Goal: Transaction & Acquisition: Purchase product/service

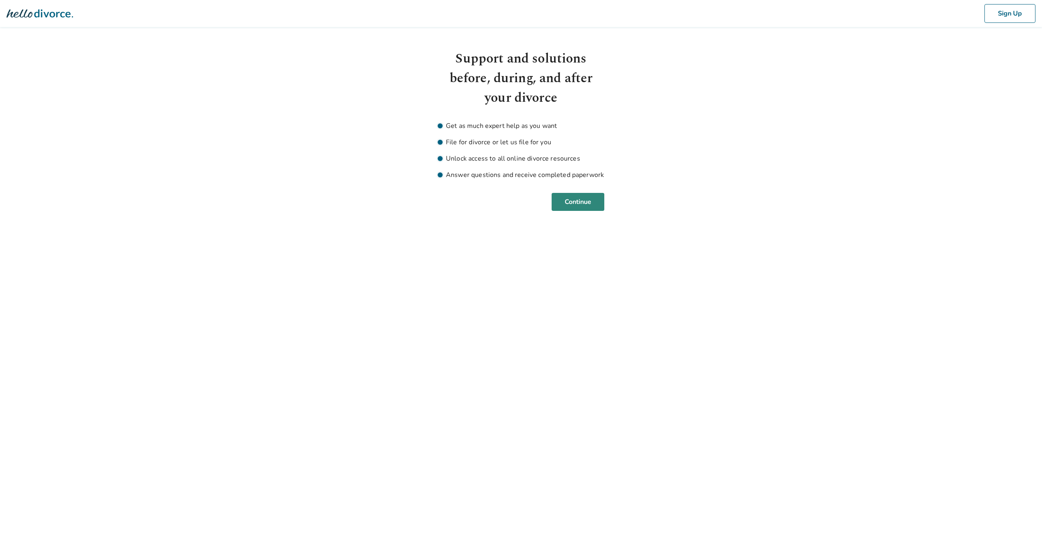
click at [591, 207] on button "Continue" at bounding box center [578, 202] width 53 height 18
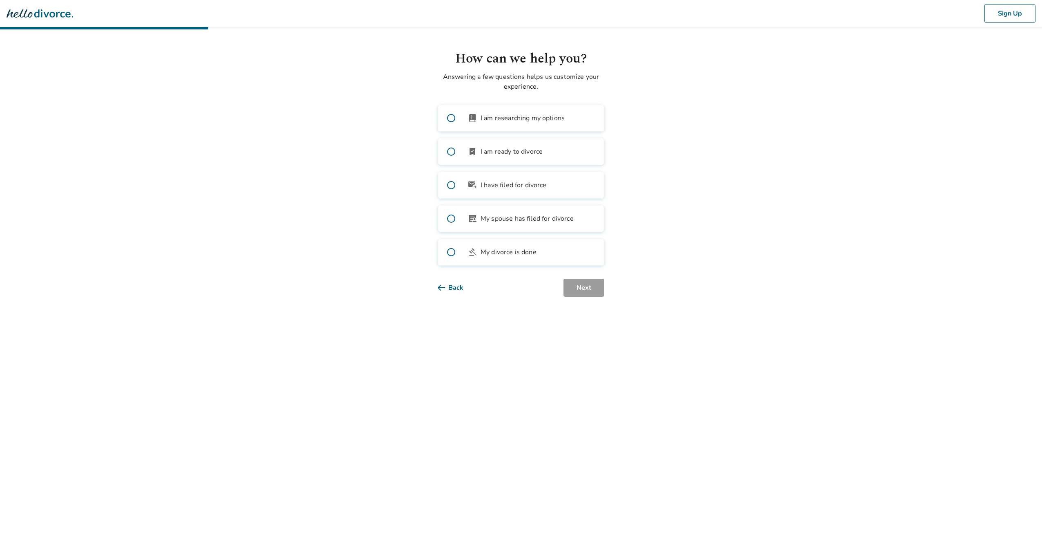
click at [451, 152] on span at bounding box center [451, 151] width 26 height 26
click at [596, 283] on button "Next" at bounding box center [584, 288] width 41 height 18
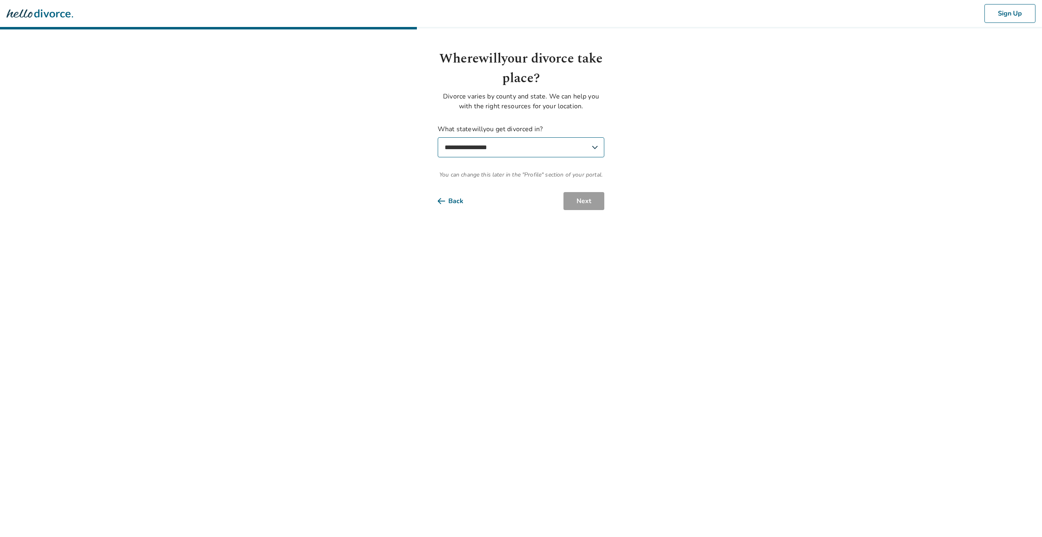
click at [581, 150] on select "**********" at bounding box center [521, 147] width 167 height 20
select select "**"
click at [438, 137] on select "**********" at bounding box center [521, 147] width 167 height 20
click at [587, 190] on select "**********" at bounding box center [521, 187] width 167 height 20
select select "****"
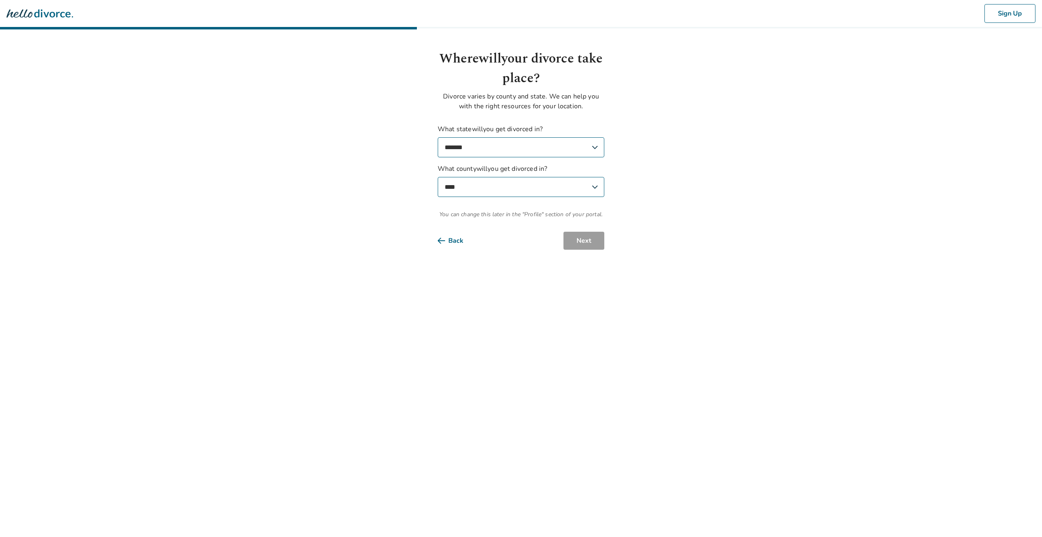
click at [438, 177] on select "**********" at bounding box center [521, 187] width 167 height 20
click at [576, 245] on button "Next" at bounding box center [584, 241] width 41 height 18
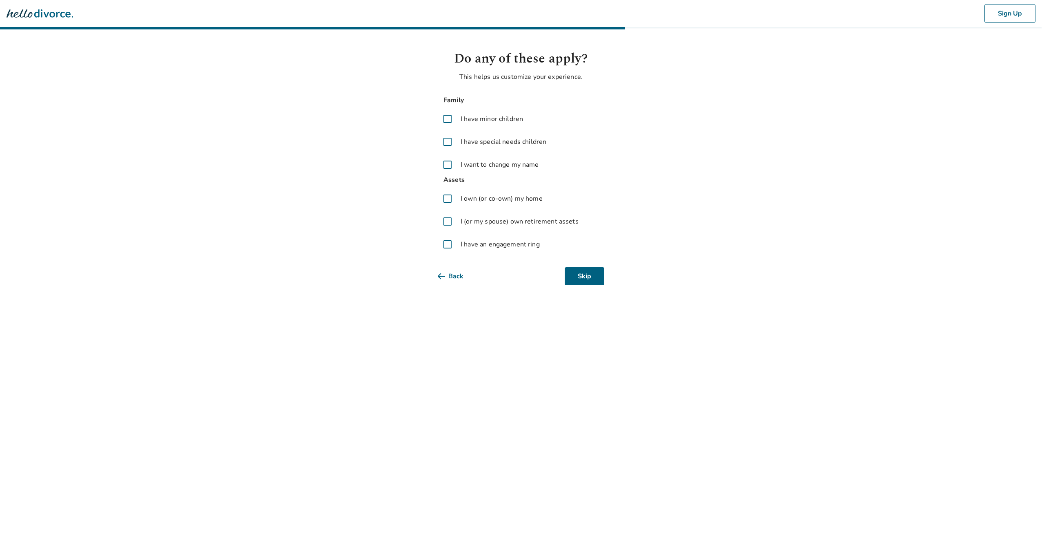
click at [450, 117] on span at bounding box center [448, 119] width 20 height 20
click at [590, 275] on button "Next" at bounding box center [584, 276] width 41 height 18
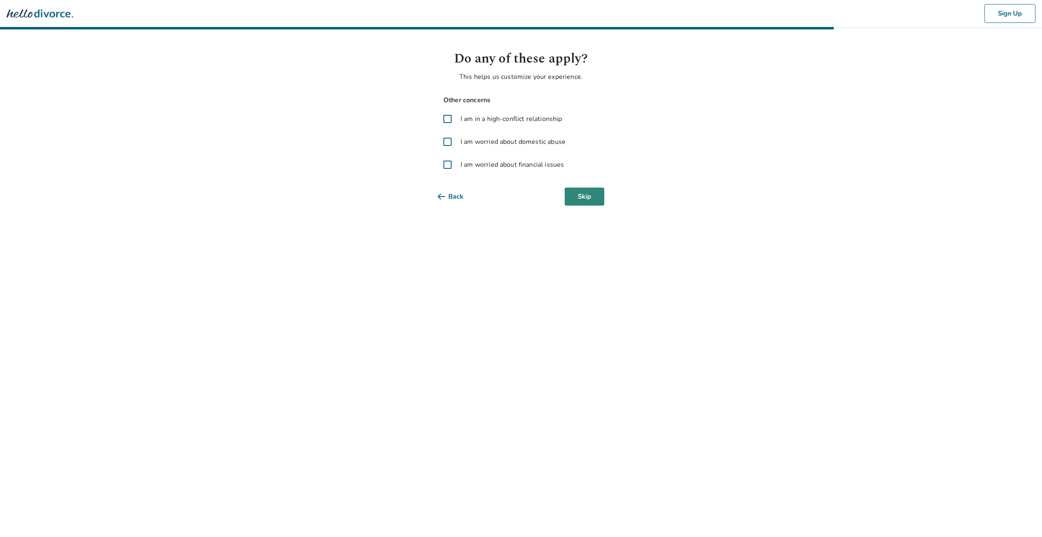
click at [591, 199] on button "Skip" at bounding box center [585, 196] width 40 height 18
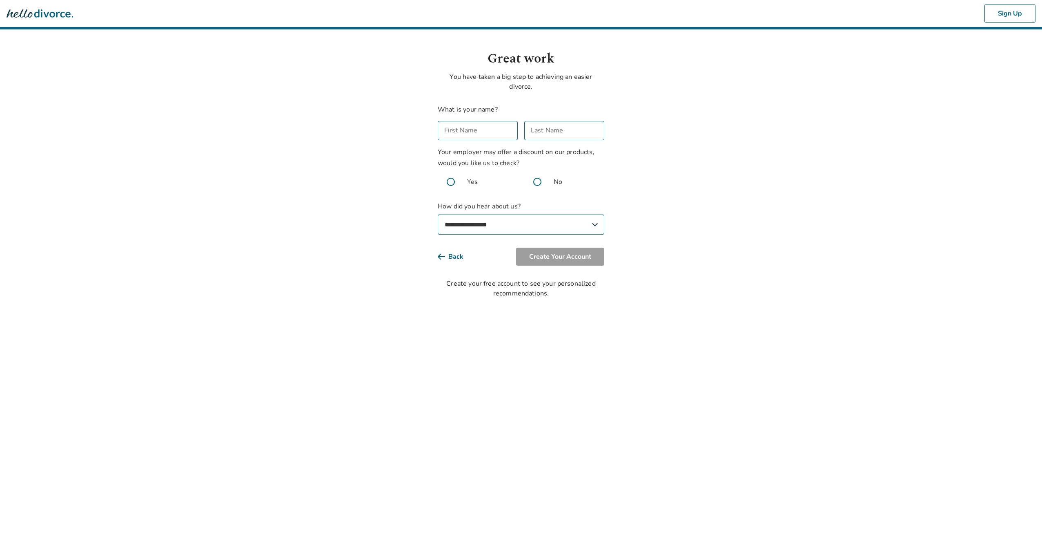
click at [449, 182] on span at bounding box center [451, 182] width 26 height 26
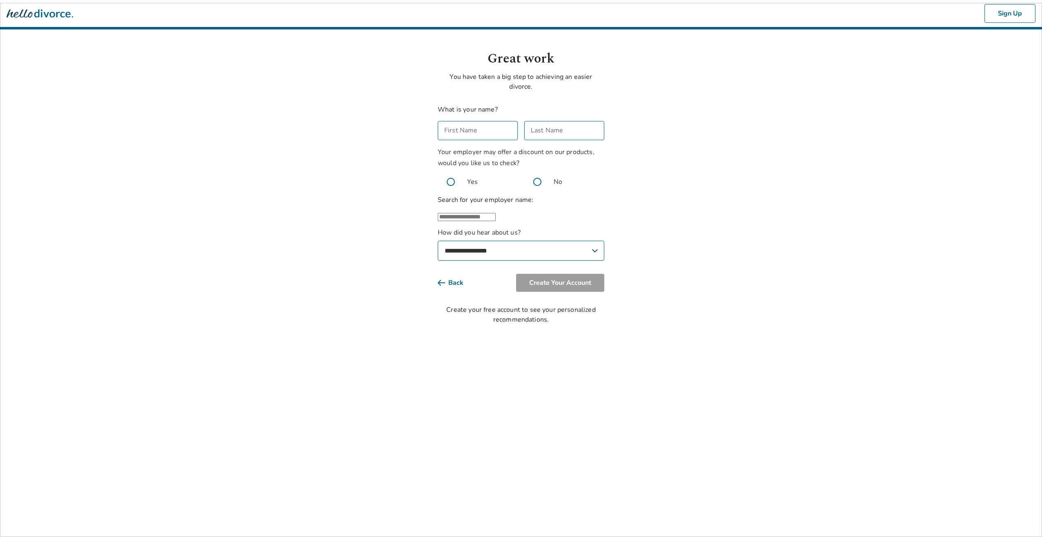
click at [476, 135] on input "First Name" at bounding box center [478, 130] width 80 height 19
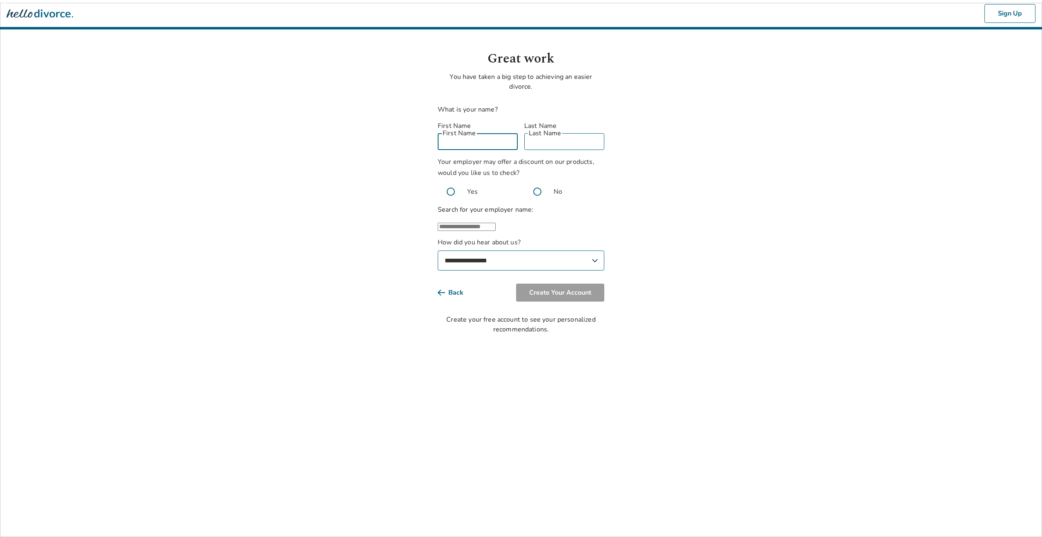
type input "*****"
type input "********"
click at [470, 223] on input "text" at bounding box center [467, 227] width 58 height 8
type input "*"
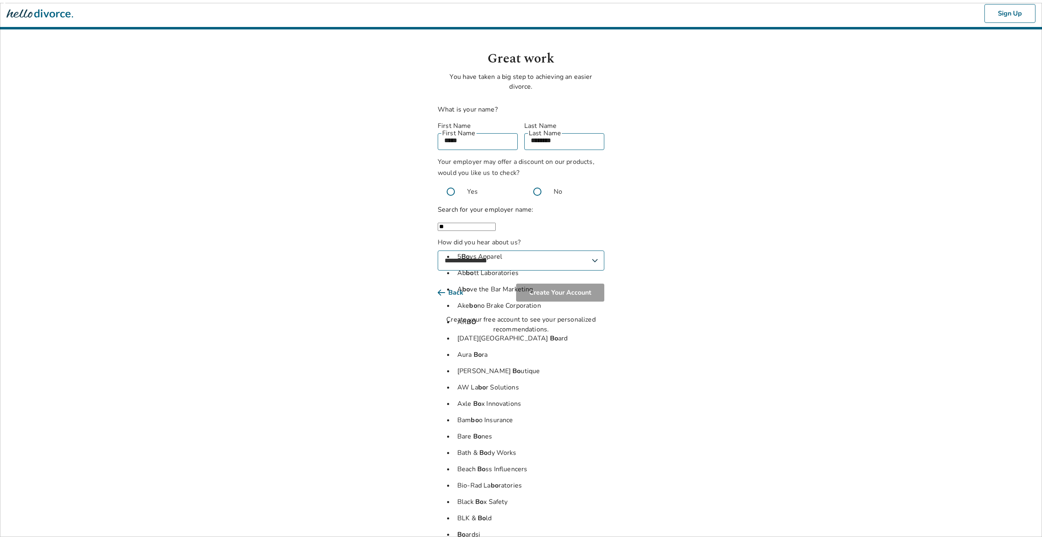
type input "*"
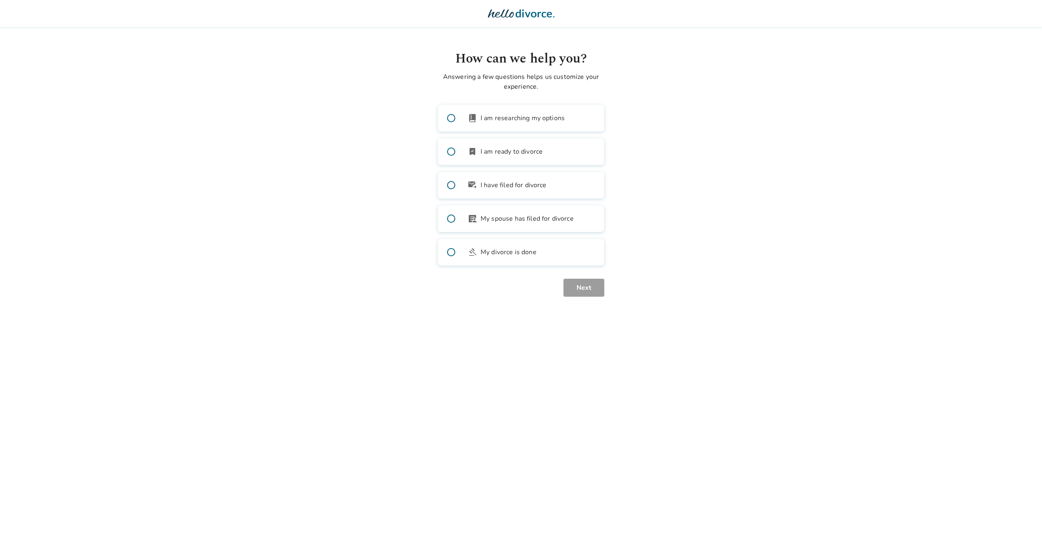
click at [449, 149] on span at bounding box center [451, 151] width 26 height 26
click at [583, 283] on button "Next" at bounding box center [584, 288] width 41 height 18
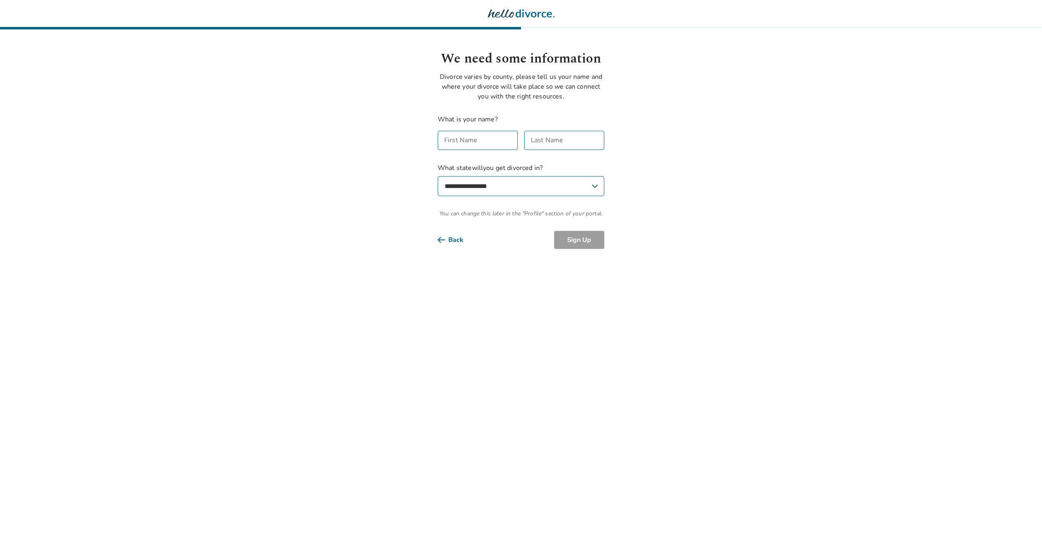
click at [458, 239] on button "Back" at bounding box center [457, 240] width 39 height 18
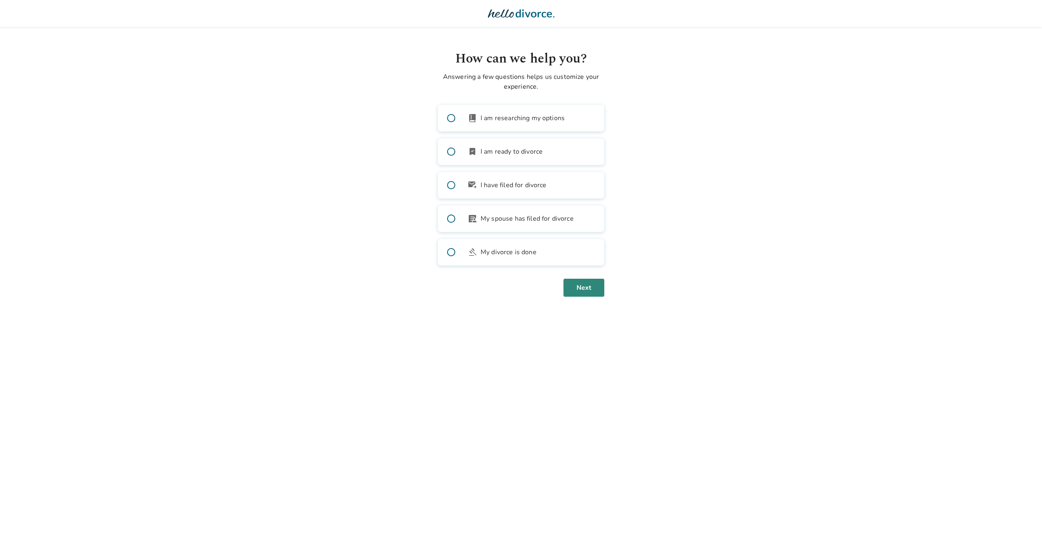
click at [583, 291] on button "Next" at bounding box center [584, 288] width 41 height 18
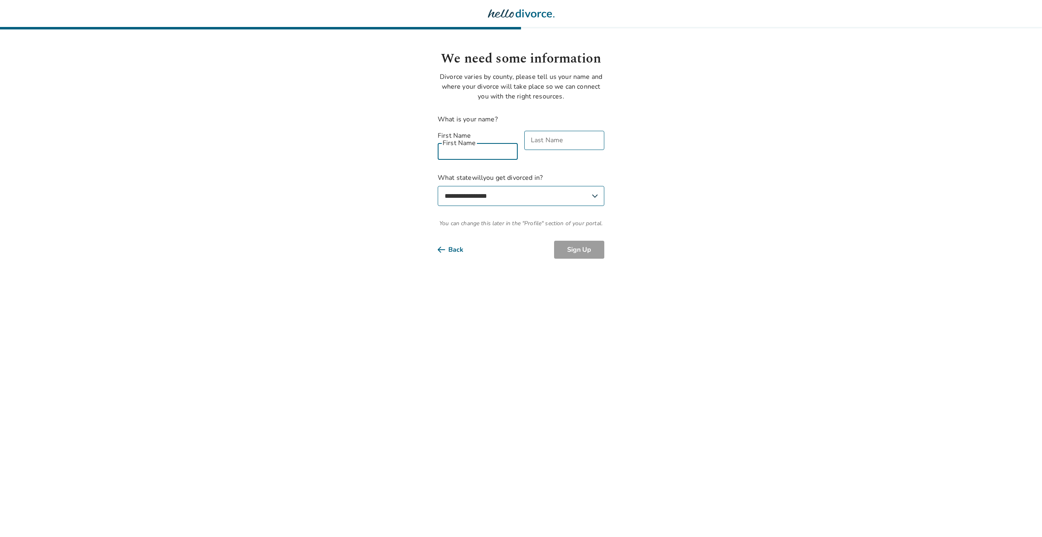
click at [484, 141] on input "First Name" at bounding box center [478, 150] width 80 height 19
type input "*****"
type input "********"
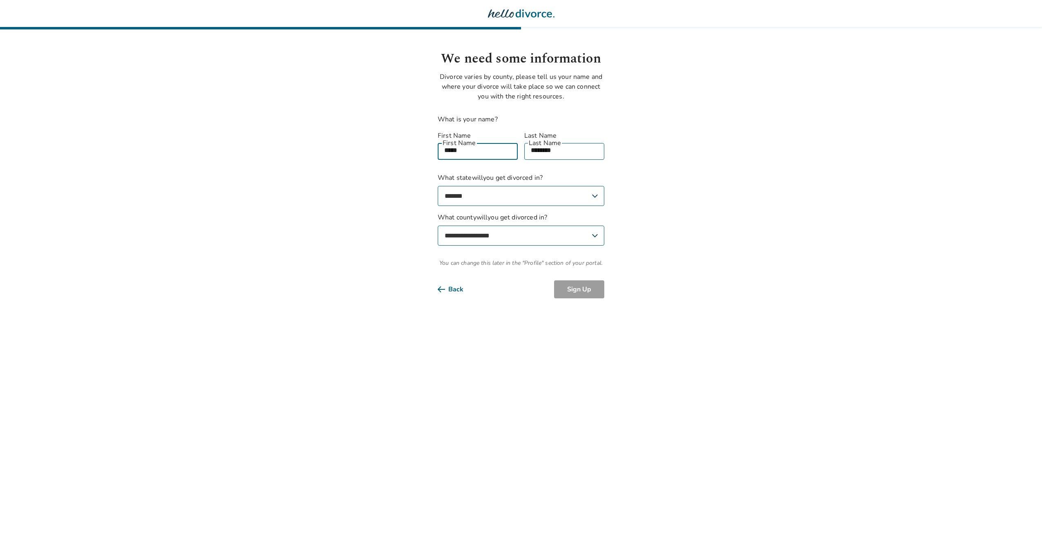
click at [547, 186] on select "**********" at bounding box center [521, 196] width 167 height 20
select select "**"
click at [438, 186] on select "**********" at bounding box center [521, 196] width 167 height 20
click at [523, 229] on select "**********" at bounding box center [521, 235] width 167 height 20
select select "****"
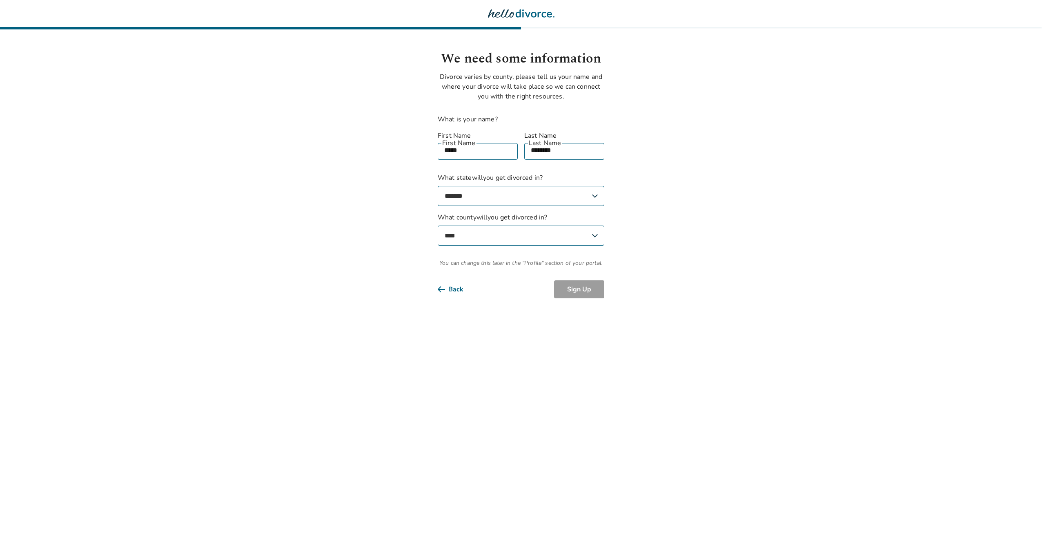
click at [438, 225] on select "**********" at bounding box center [521, 235] width 167 height 20
click at [577, 280] on button "Sign Up" at bounding box center [579, 289] width 50 height 18
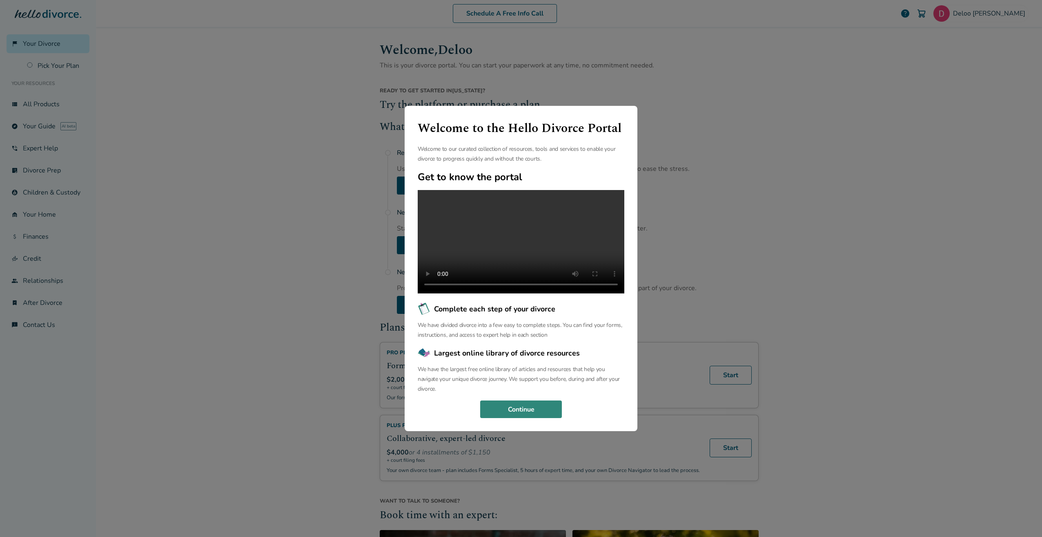
click at [523, 411] on button "Continue" at bounding box center [521, 409] width 82 height 18
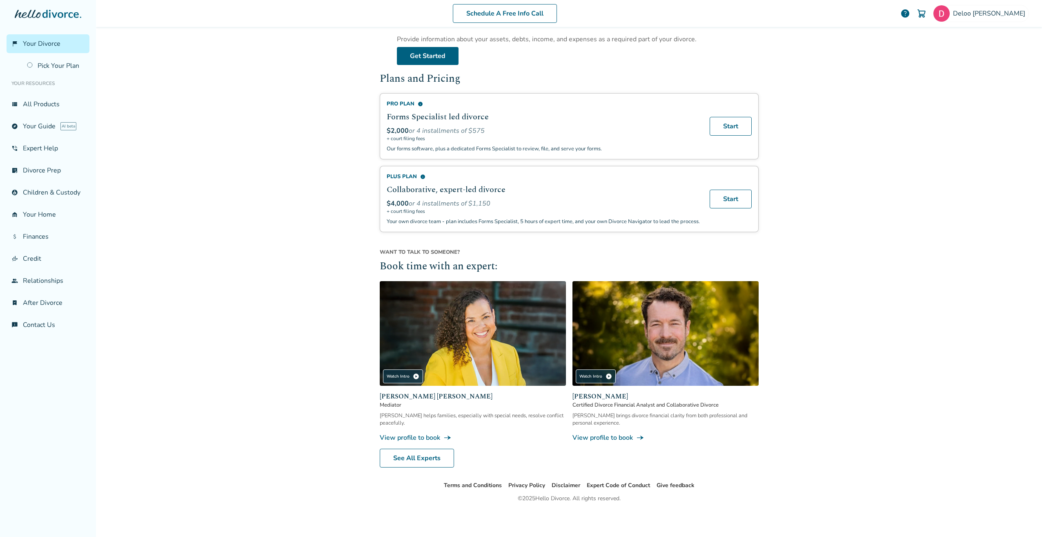
scroll to position [257, 0]
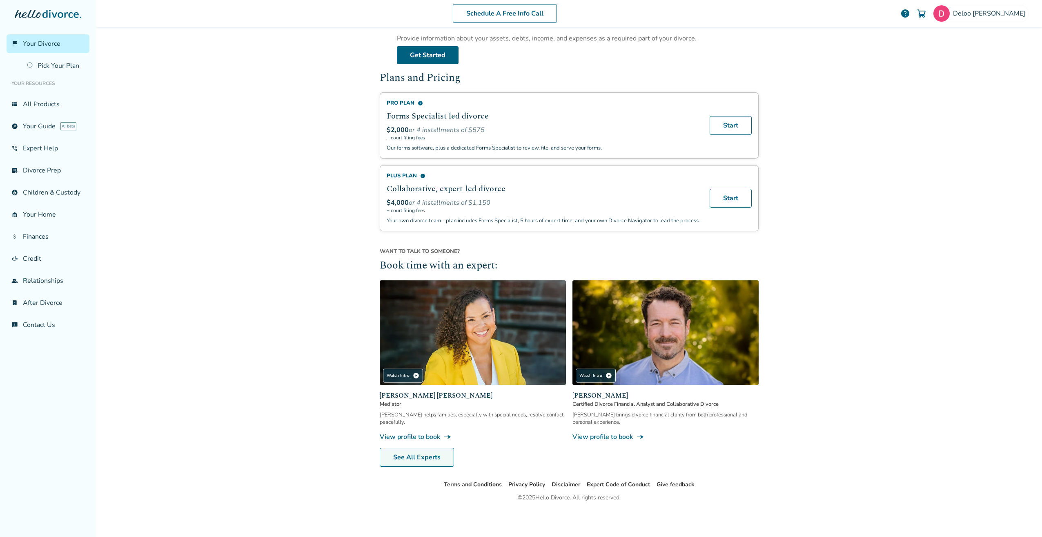
click at [413, 462] on link "See All Experts" at bounding box center [417, 457] width 74 height 19
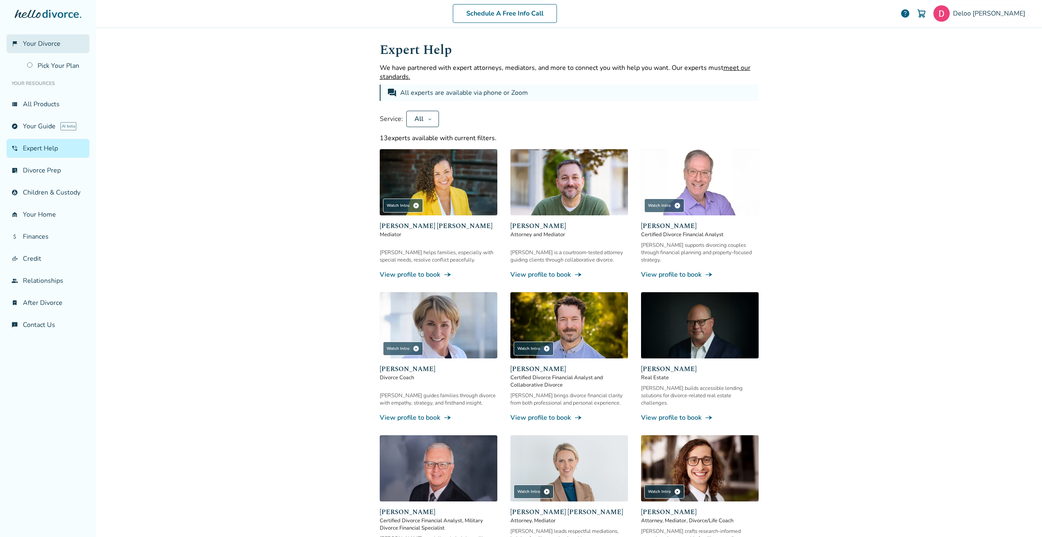
click at [40, 40] on span "Your Divorce" at bounding box center [42, 43] width 38 height 9
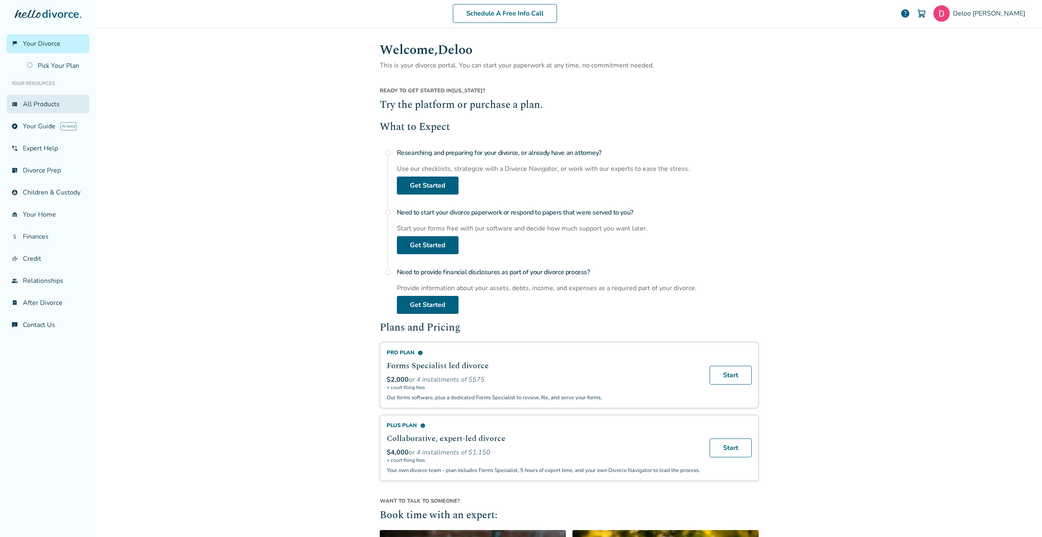
click at [23, 105] on link "view_list All Products" at bounding box center [48, 104] width 83 height 19
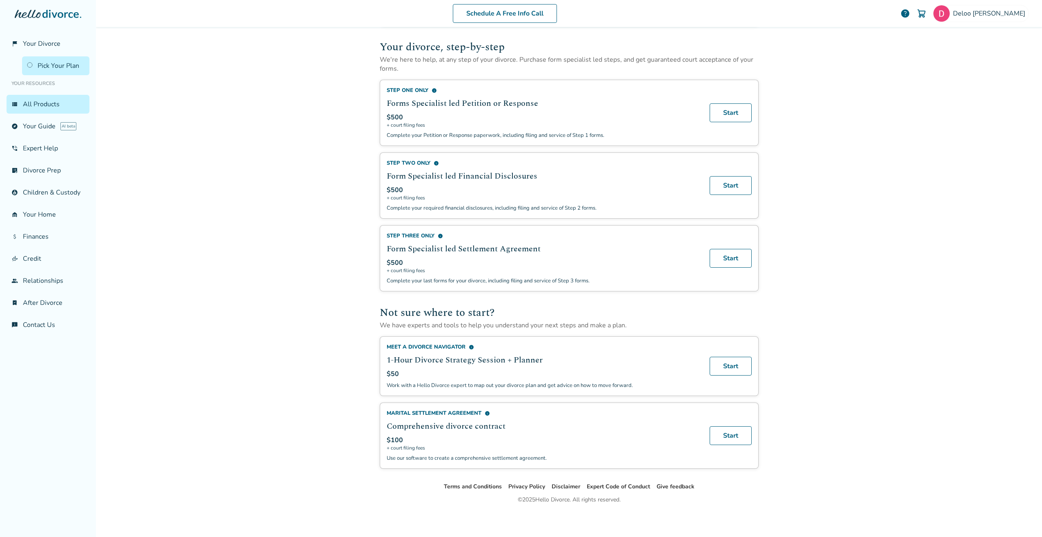
scroll to position [208, 0]
click at [43, 192] on link "account_child Children & Custody" at bounding box center [48, 192] width 83 height 19
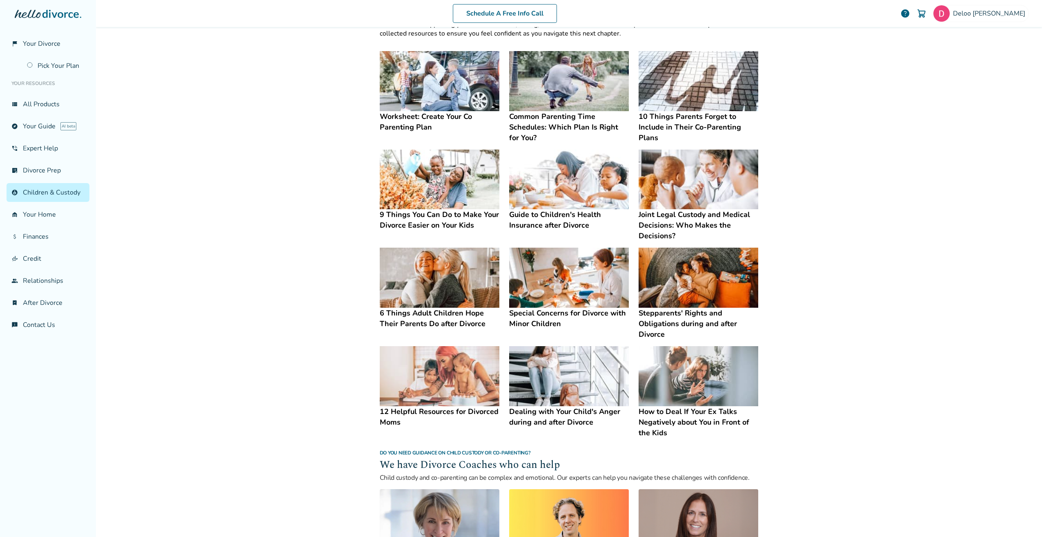
click at [684, 262] on img at bounding box center [699, 278] width 120 height 60
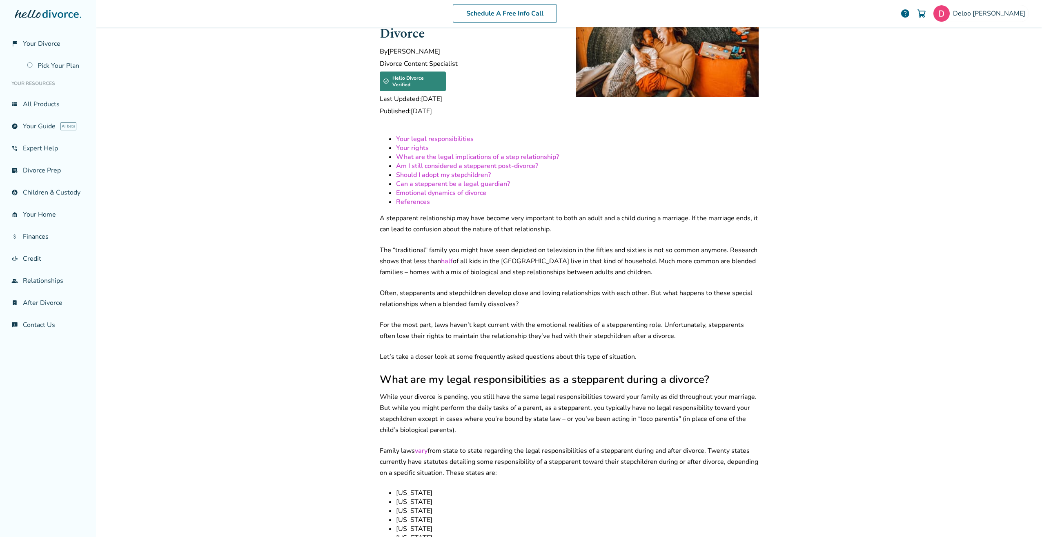
scroll to position [285, 0]
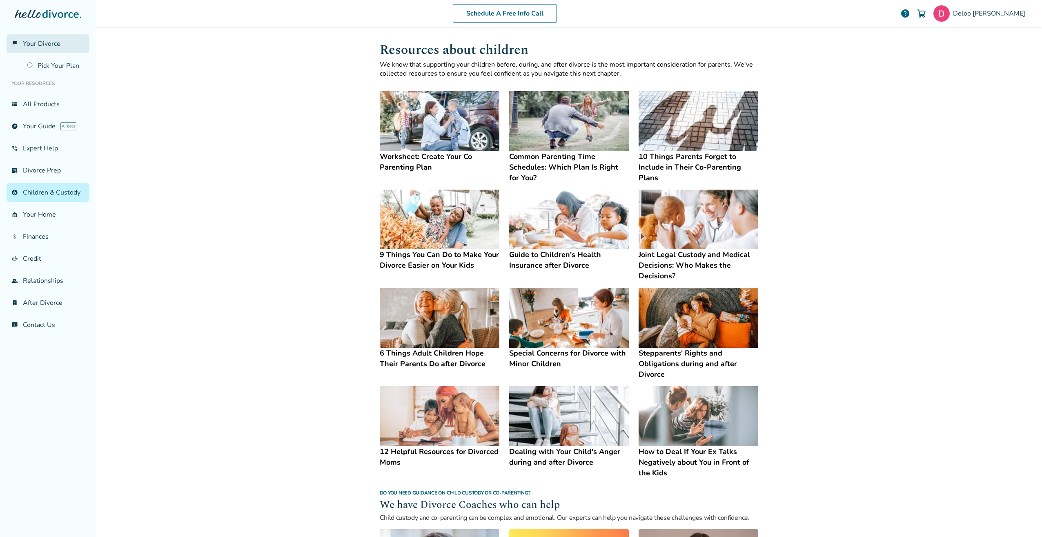
click at [33, 42] on span "Your Divorce" at bounding box center [42, 43] width 38 height 9
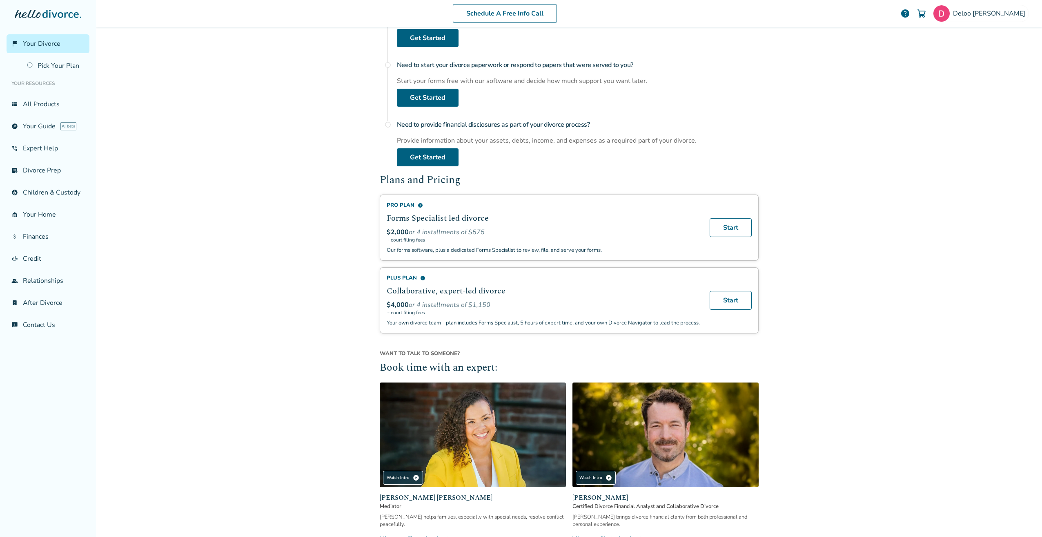
scroll to position [163, 0]
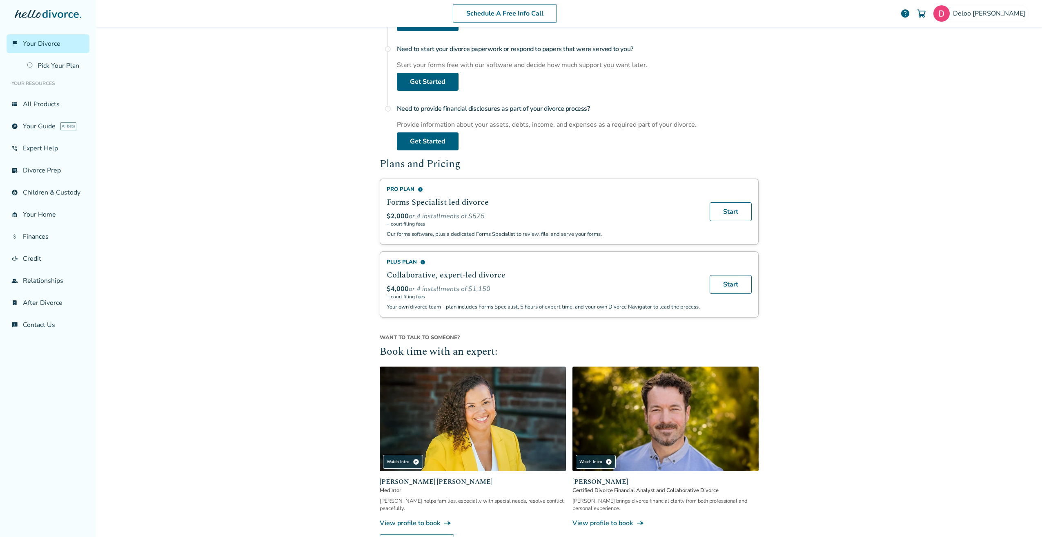
click at [420, 261] on span "info" at bounding box center [422, 261] width 5 height 5
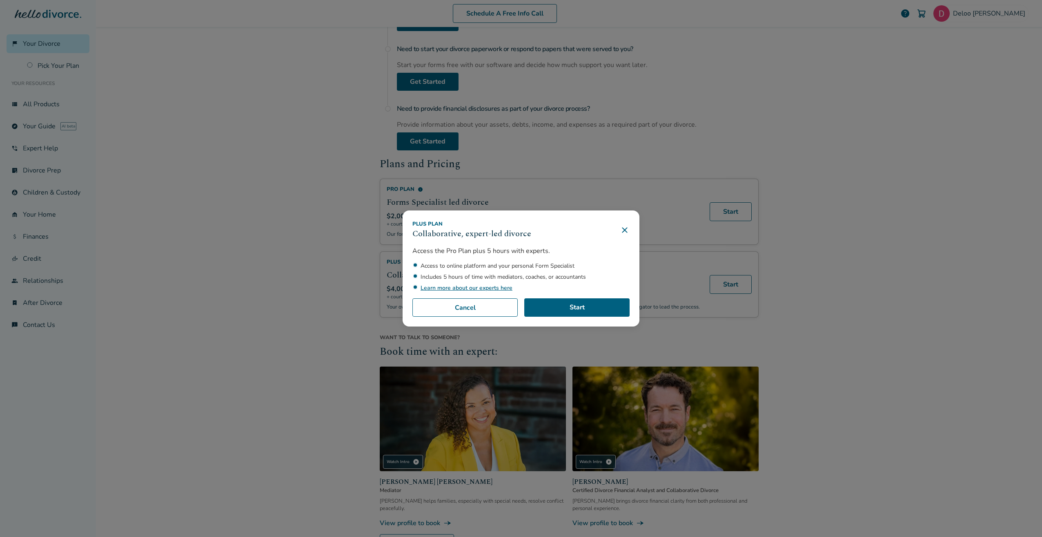
click at [623, 229] on icon at bounding box center [624, 229] width 5 height 5
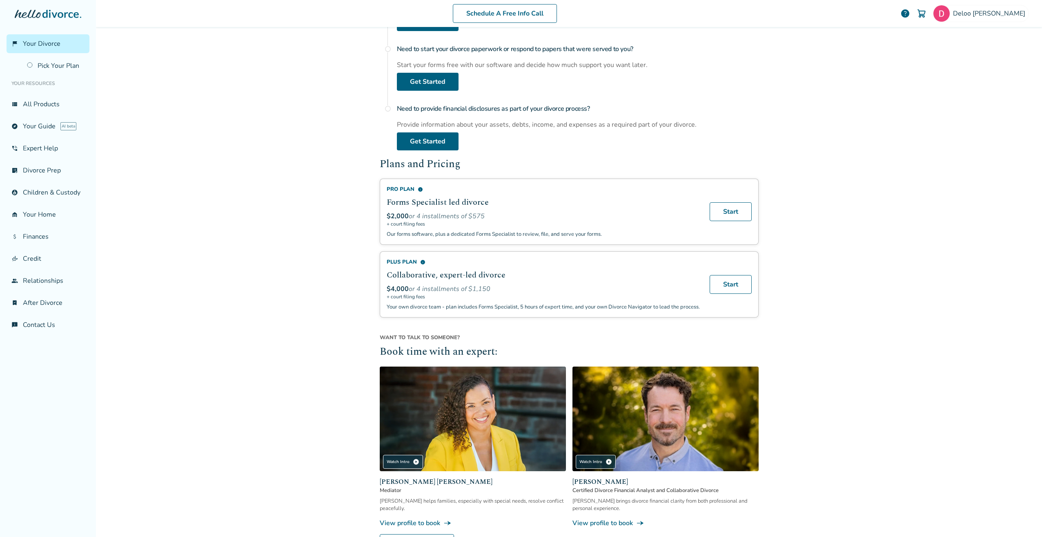
click at [418, 187] on span "info" at bounding box center [420, 189] width 5 height 5
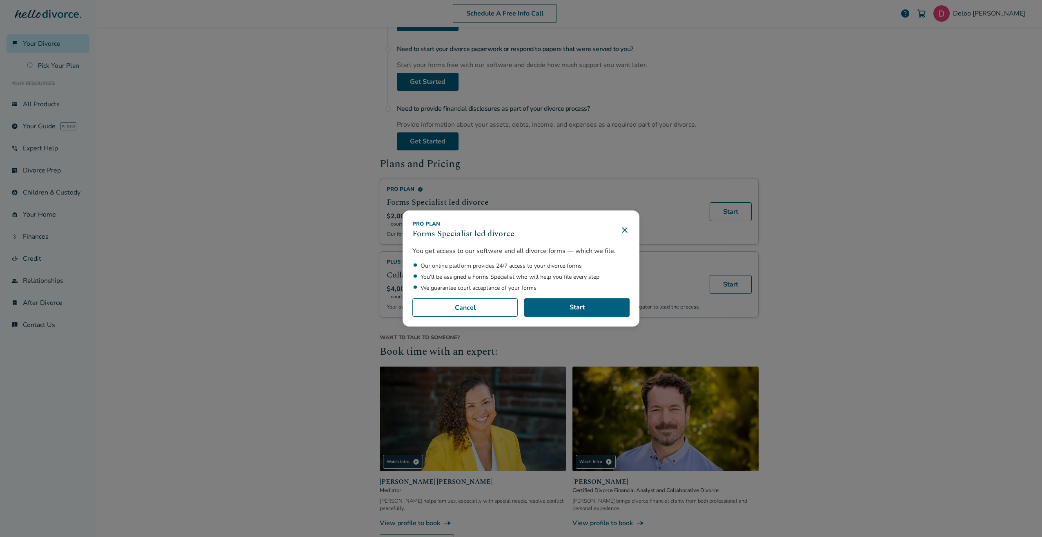
click at [628, 231] on icon at bounding box center [625, 230] width 10 height 10
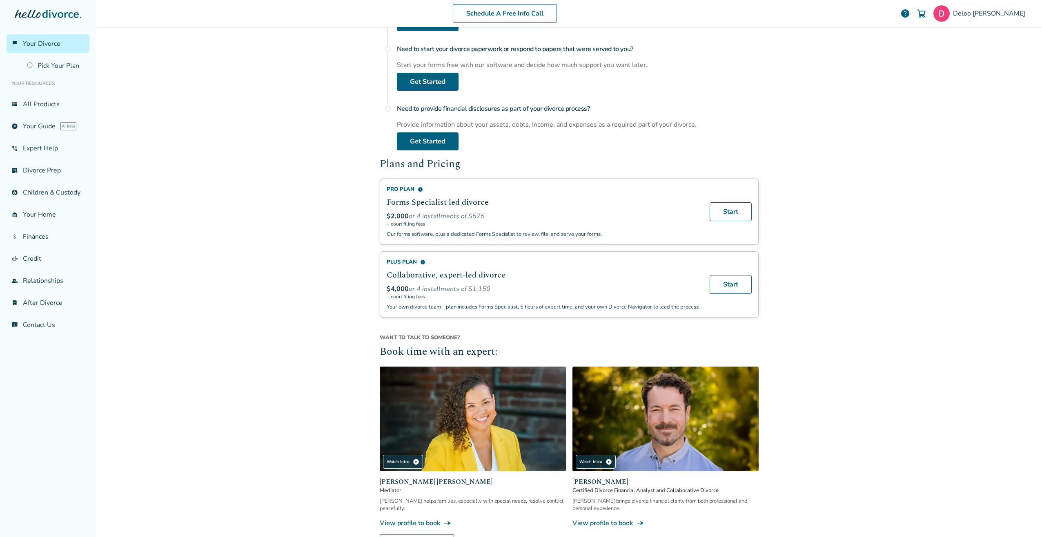
click at [420, 262] on span "info" at bounding box center [422, 261] width 5 height 5
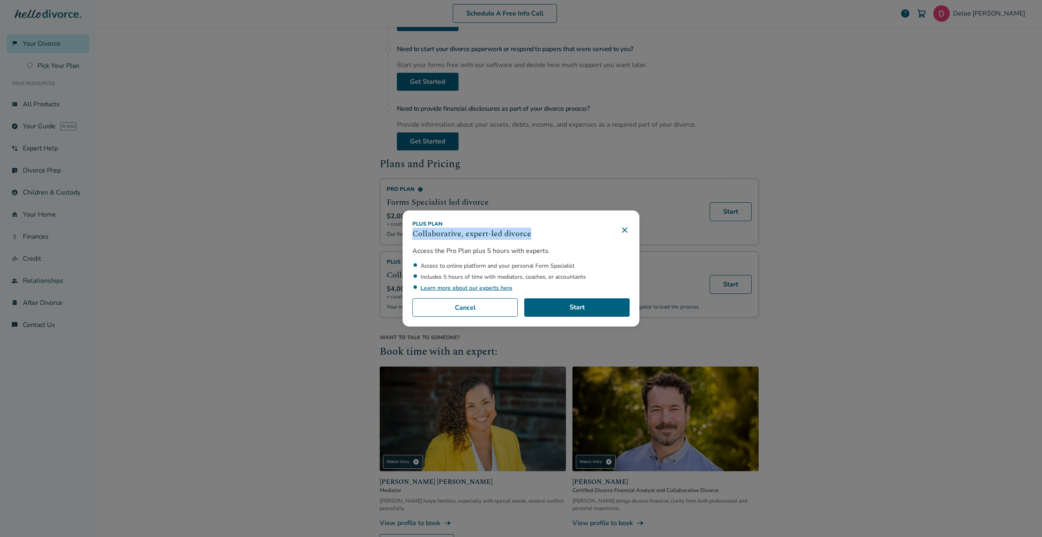
drag, startPoint x: 530, startPoint y: 230, endPoint x: 410, endPoint y: 232, distance: 119.7
click at [410, 232] on div "Plus Plan Collaborative, expert-led divorce Access the Pro Plan plus 5 hours wi…" at bounding box center [521, 268] width 237 height 116
drag, startPoint x: 410, startPoint y: 232, endPoint x: 415, endPoint y: 235, distance: 5.6
click at [416, 235] on h3 "Collaborative, expert-led divorce" at bounding box center [472, 234] width 119 height 12
drag, startPoint x: 408, startPoint y: 220, endPoint x: 533, endPoint y: 236, distance: 126.1
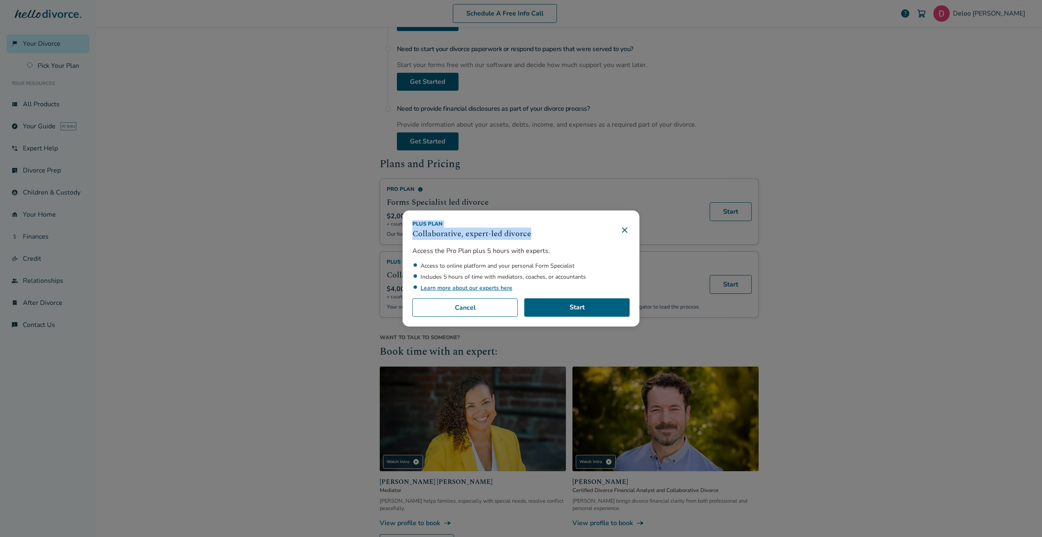
click at [533, 236] on div "Plus Plan Collaborative, expert-led divorce Access the Pro Plan plus 5 hours wi…" at bounding box center [521, 268] width 237 height 116
drag, startPoint x: 533, startPoint y: 236, endPoint x: 493, endPoint y: 229, distance: 40.6
copy div "Plus Plan Collaborative, expert-led divorce"
drag, startPoint x: 244, startPoint y: 272, endPoint x: 245, endPoint y: 267, distance: 5.4
click at [244, 272] on div "Plus Plan Collaborative, expert-led divorce Access the Pro Plan plus 5 hours wi…" at bounding box center [521, 268] width 1042 height 537
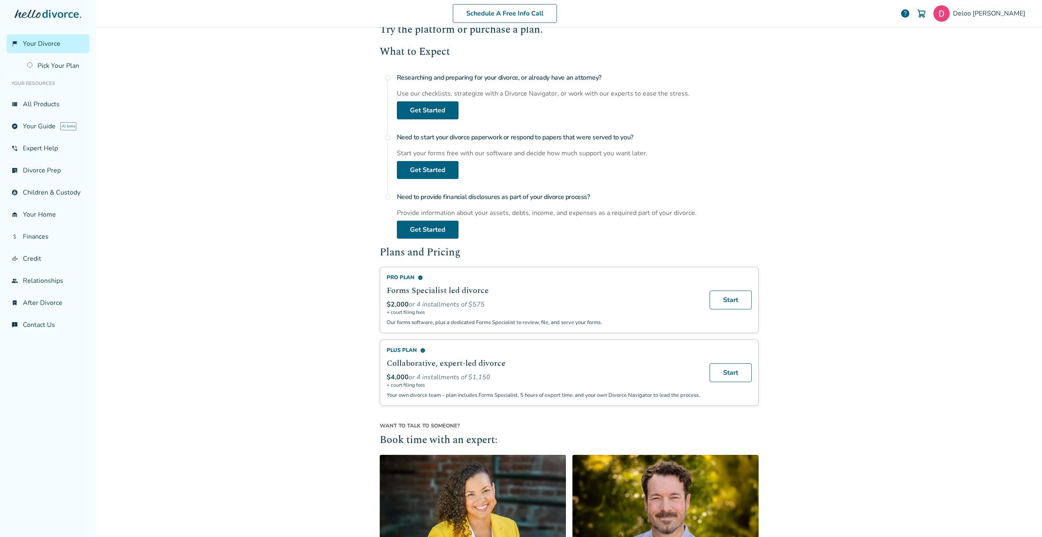
scroll to position [41, 0]
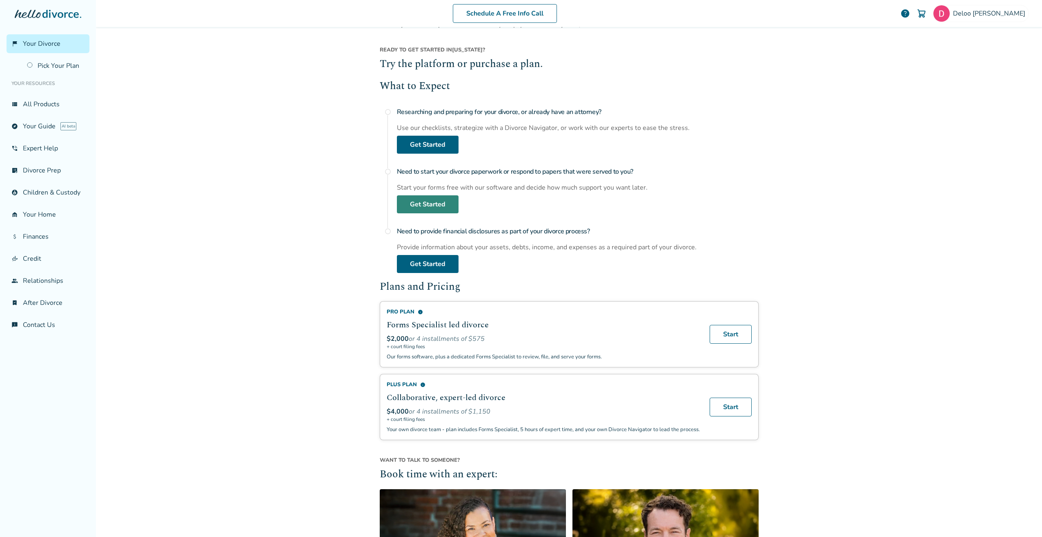
click at [440, 203] on link "Get Started" at bounding box center [428, 204] width 62 height 18
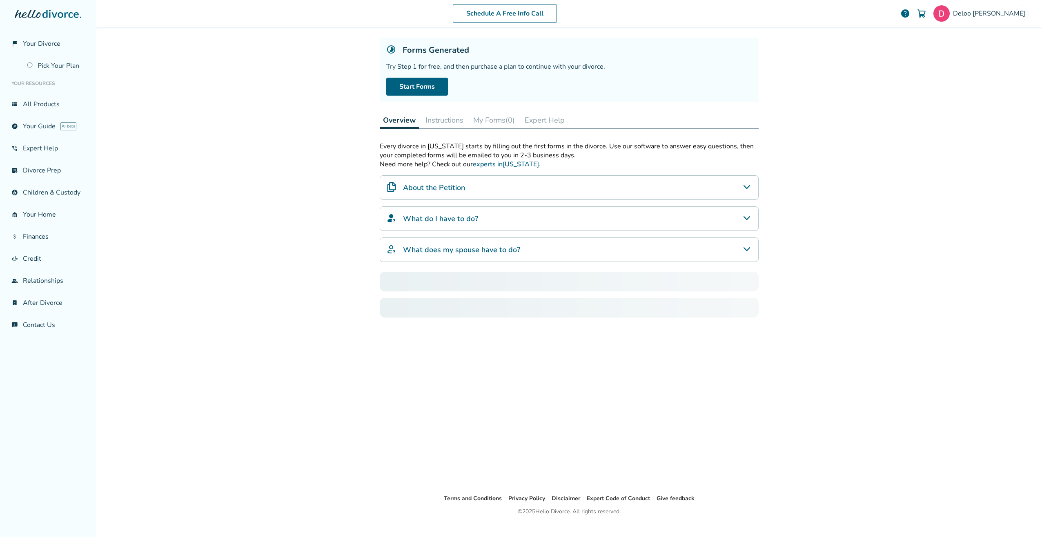
scroll to position [40, 0]
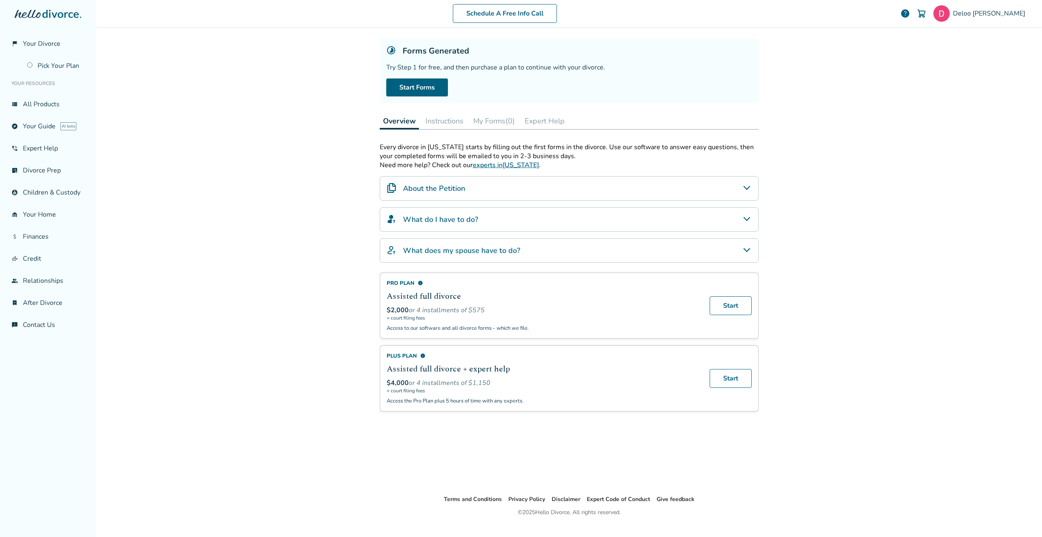
click at [580, 186] on div "About the Petition" at bounding box center [569, 188] width 379 height 25
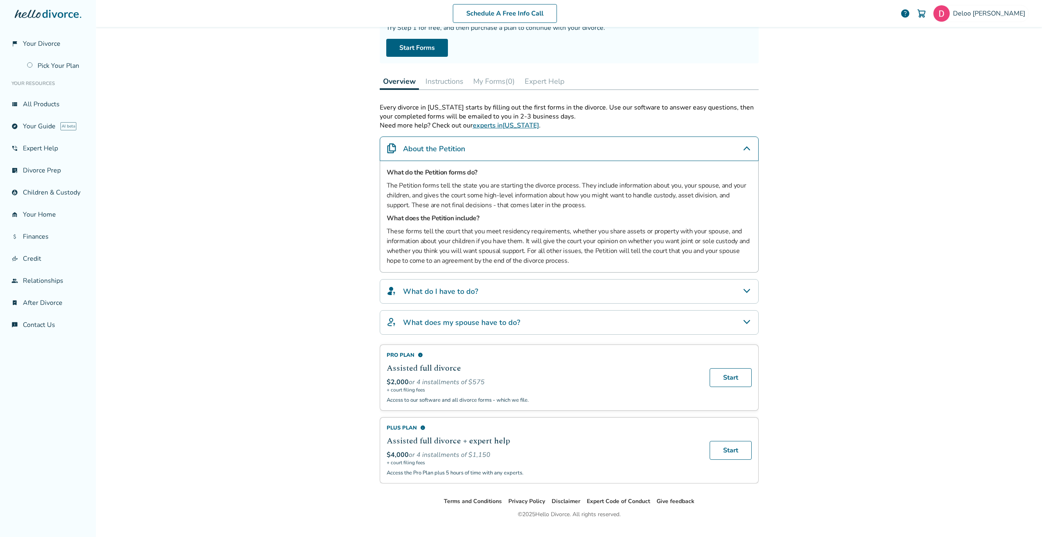
scroll to position [96, 0]
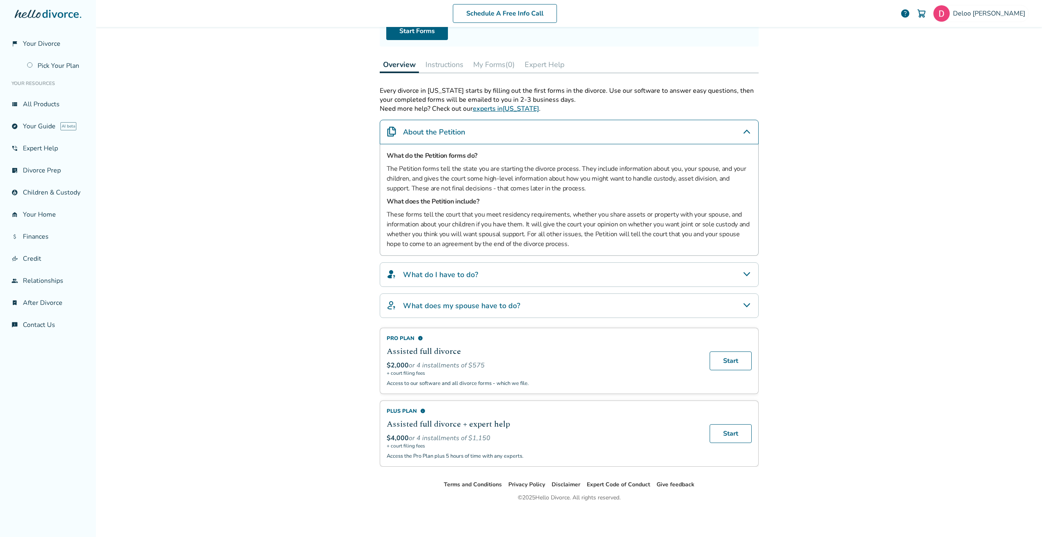
click at [423, 282] on div "What do I have to do?" at bounding box center [569, 274] width 379 height 25
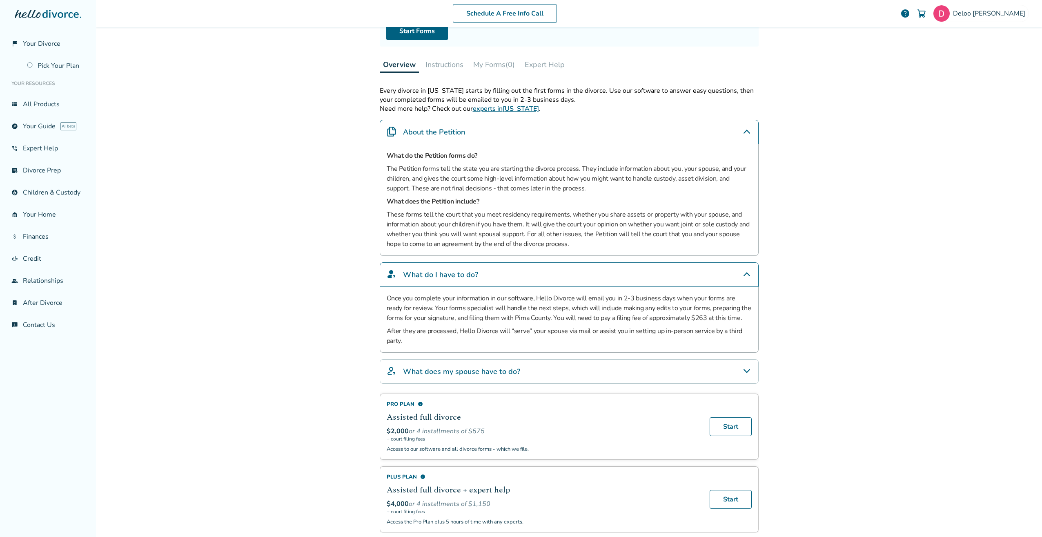
click at [444, 370] on h4 "What does my spouse have to do?" at bounding box center [461, 371] width 117 height 11
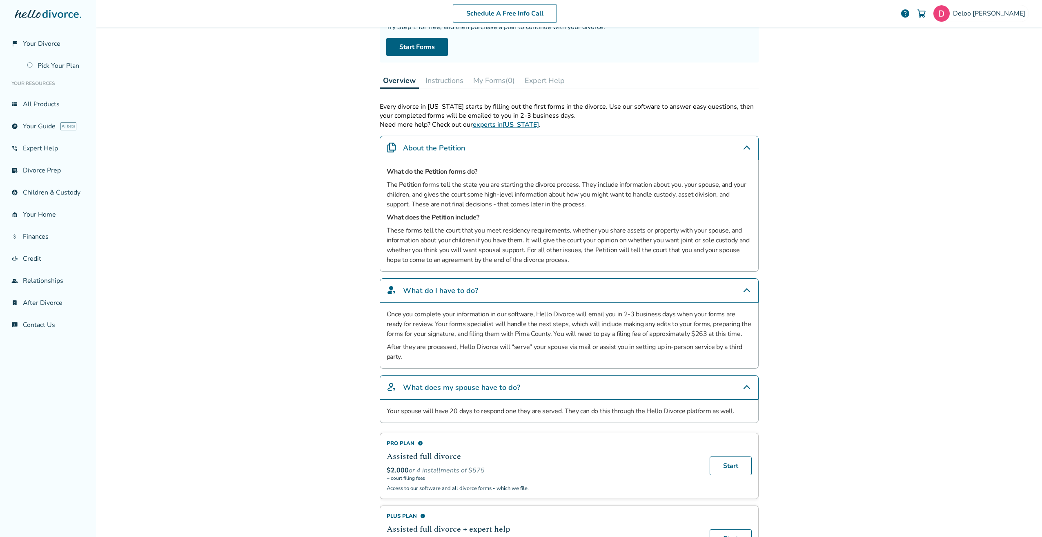
scroll to position [22, 0]
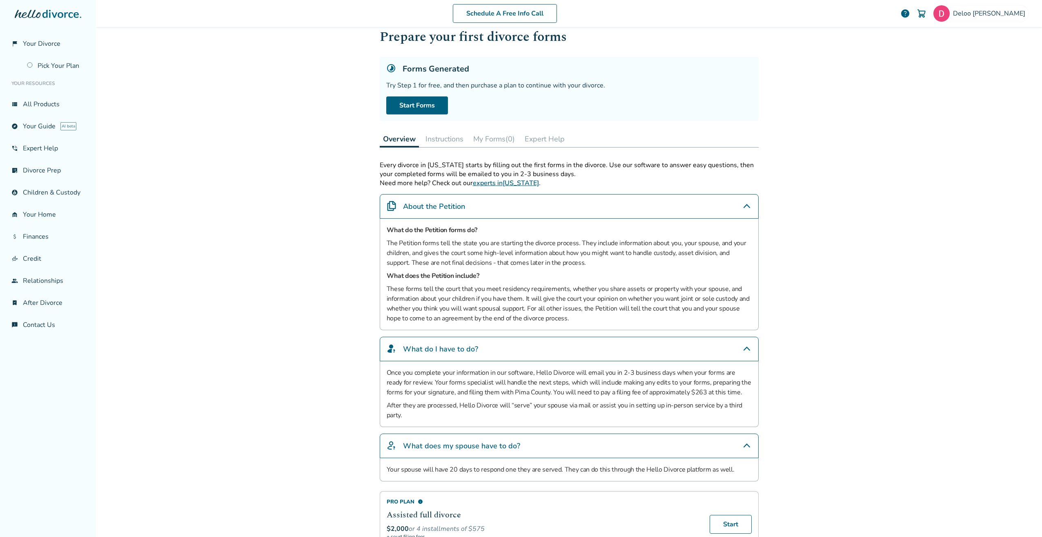
click at [441, 140] on button "Instructions" at bounding box center [444, 139] width 45 height 16
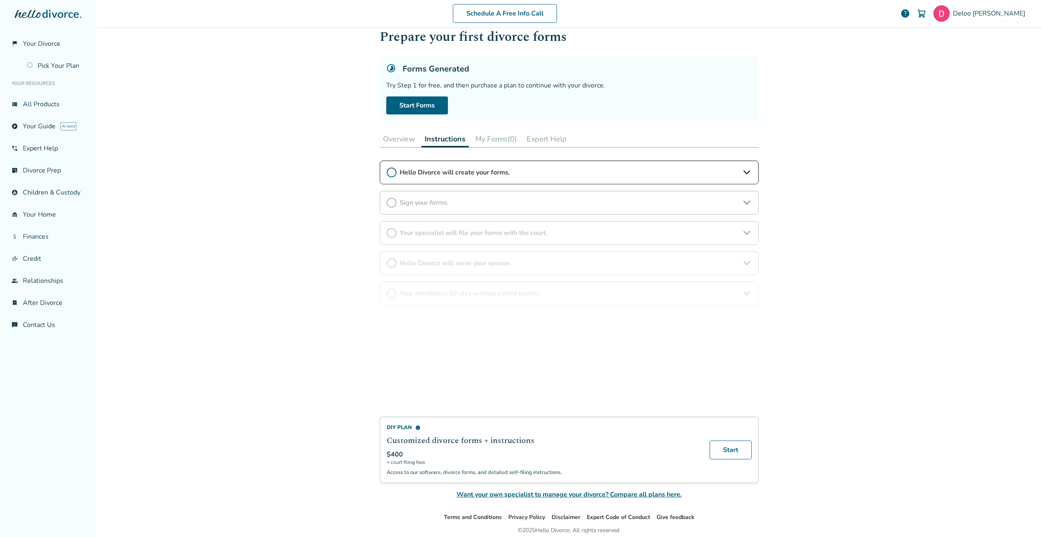
click at [472, 178] on div "DIY Plan info Customized divorce forms + instructions $400 + court filing fees …" at bounding box center [569, 330] width 379 height 339
drag, startPoint x: 525, startPoint y: 174, endPoint x: 604, endPoint y: 170, distance: 78.9
click at [527, 174] on div "DIY Plan info Customized divorce forms + instructions $400 + court filing fees …" at bounding box center [569, 330] width 379 height 339
click at [745, 176] on div "DIY Plan info Customized divorce forms + instructions $400 + court filing fees …" at bounding box center [569, 330] width 379 height 339
click at [746, 172] on div "DIY Plan info Customized divorce forms + instructions $400 + court filing fees …" at bounding box center [569, 330] width 379 height 339
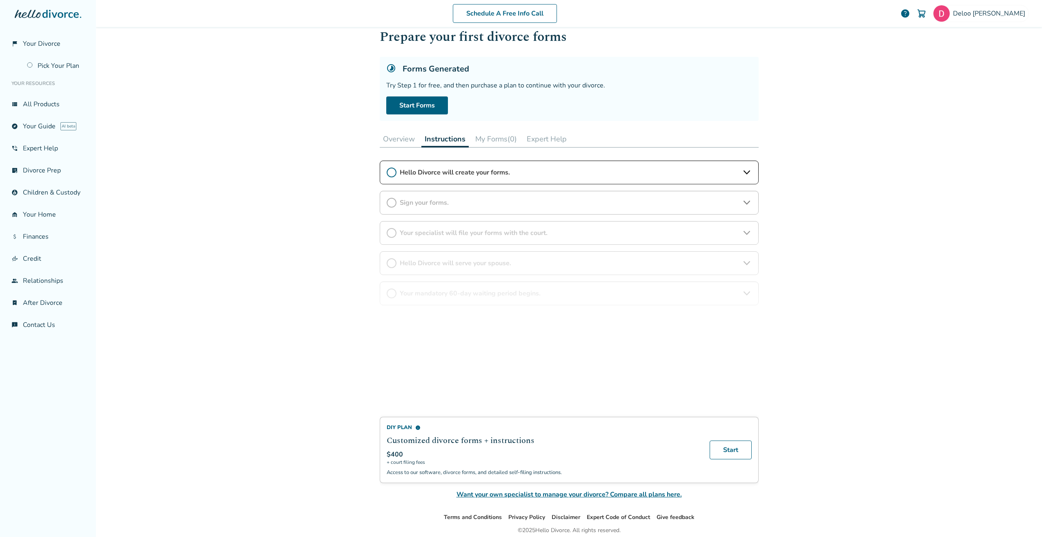
drag, startPoint x: 740, startPoint y: 172, endPoint x: 691, endPoint y: 169, distance: 49.1
click at [739, 172] on div "DIY Plan info Customized divorce forms + instructions $400 + court filing fees …" at bounding box center [569, 330] width 379 height 339
click at [387, 172] on div "DIY Plan info Customized divorce forms + instructions $400 + court filing fees …" at bounding box center [569, 330] width 379 height 339
click at [486, 138] on button "My Forms (0)" at bounding box center [496, 139] width 48 height 16
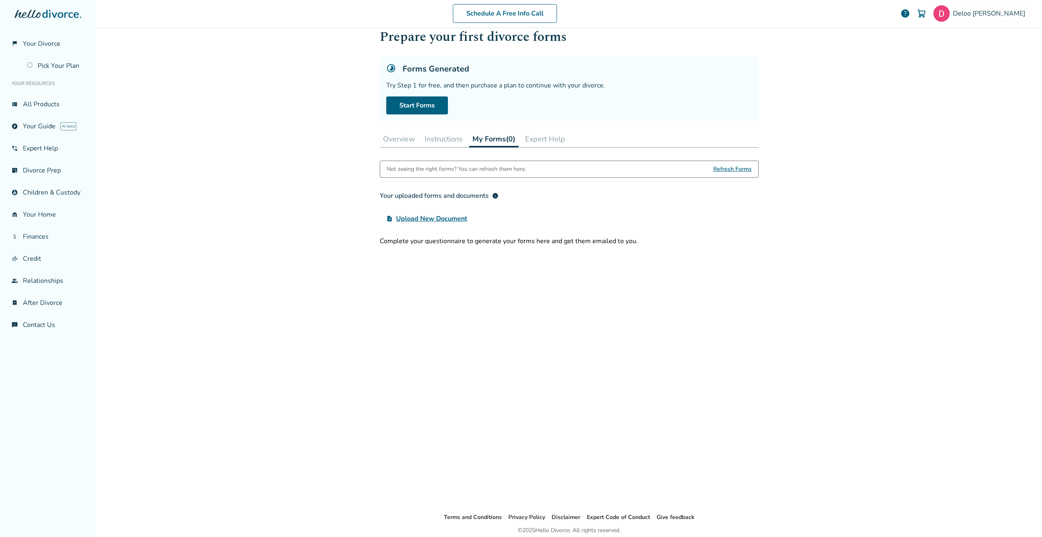
click at [558, 136] on button "Expert Help" at bounding box center [545, 139] width 47 height 16
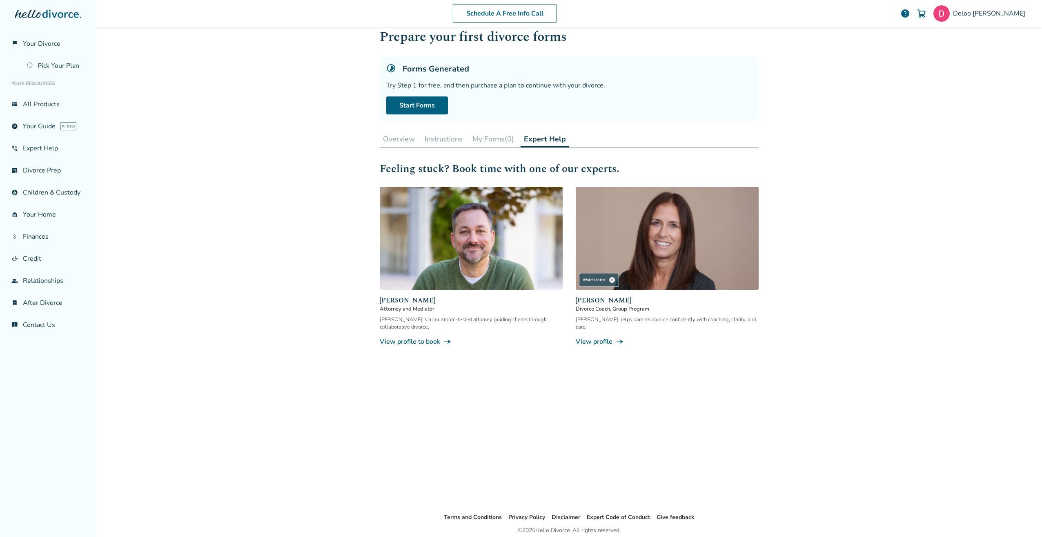
click at [397, 139] on button "Overview" at bounding box center [399, 139] width 38 height 16
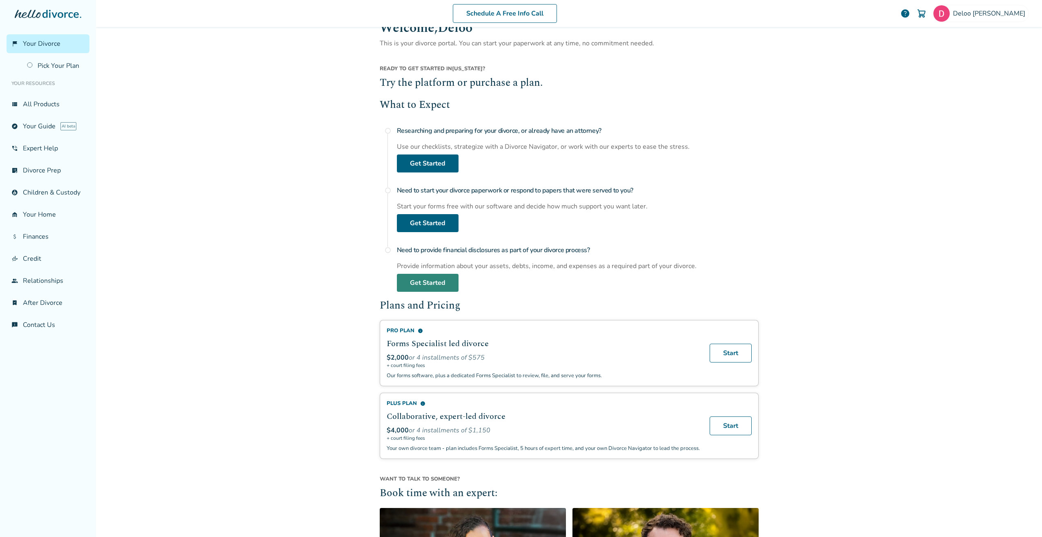
click at [426, 286] on link "Get Started" at bounding box center [428, 283] width 62 height 18
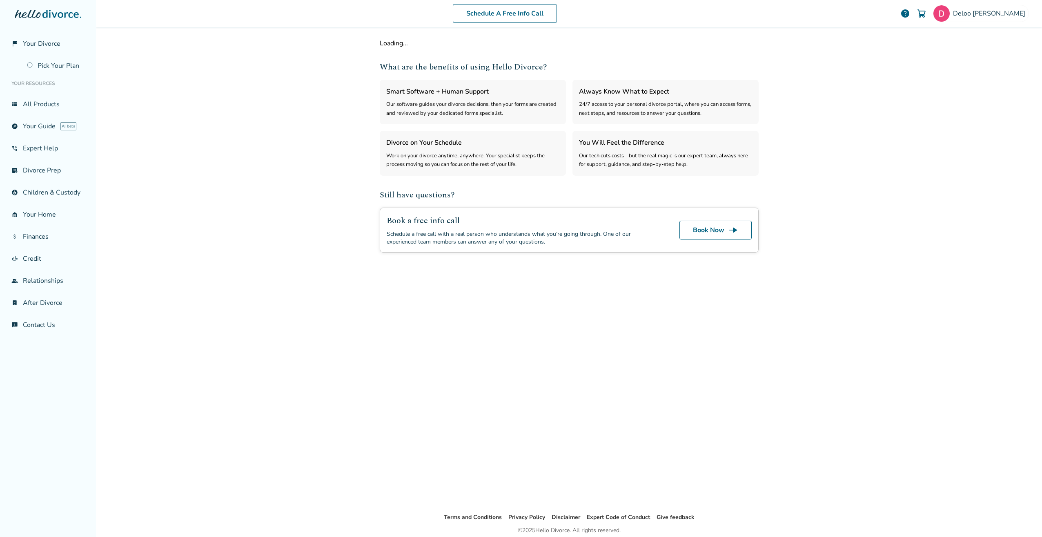
select select "***"
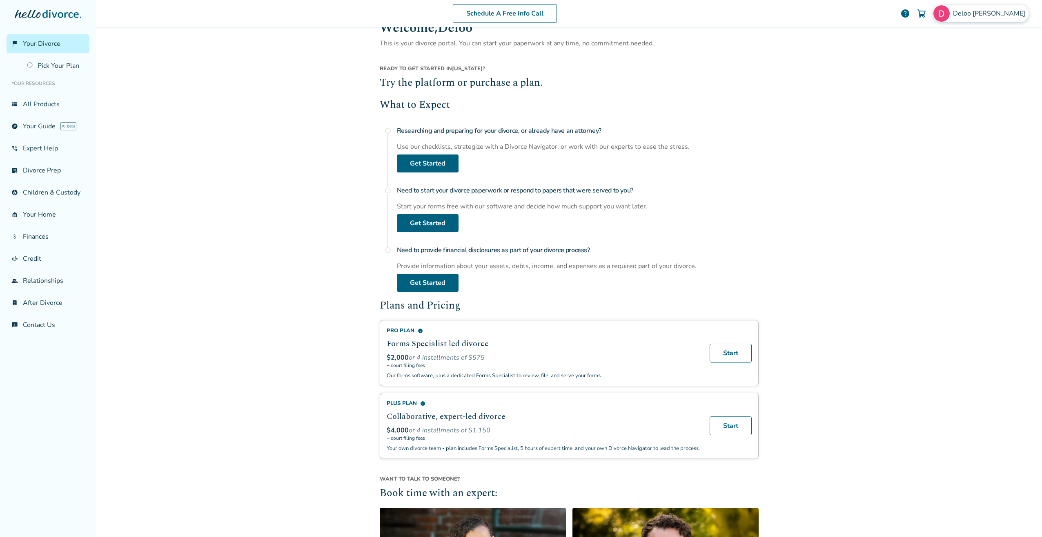
click at [984, 19] on div "Deloo Anderson" at bounding box center [981, 13] width 96 height 17
click at [429, 161] on link "Get Started" at bounding box center [428, 163] width 62 height 18
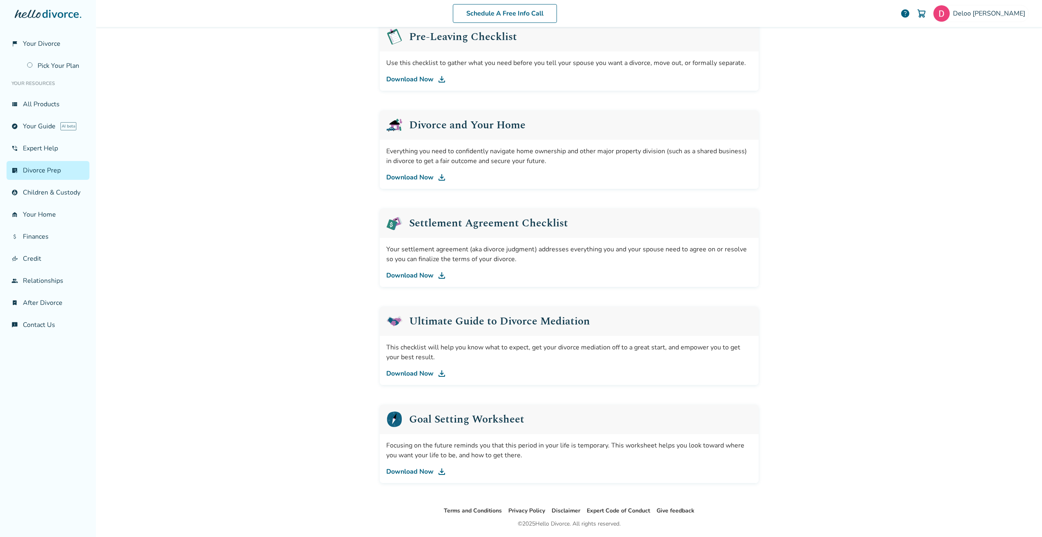
scroll to position [263, 0]
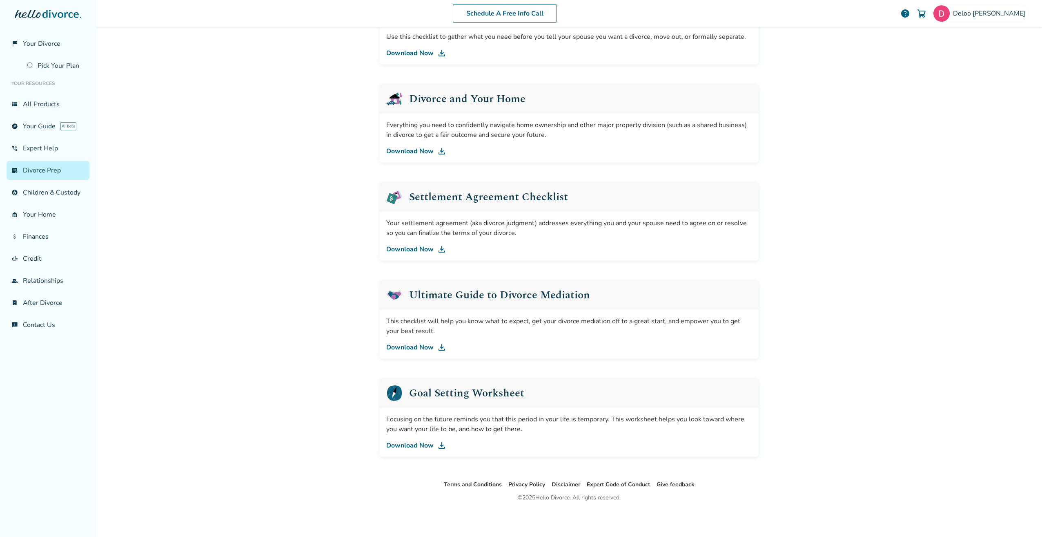
click at [417, 250] on link "Download Now" at bounding box center [569, 249] width 366 height 10
click at [41, 143] on link "phone_in_talk Expert Help" at bounding box center [48, 148] width 83 height 19
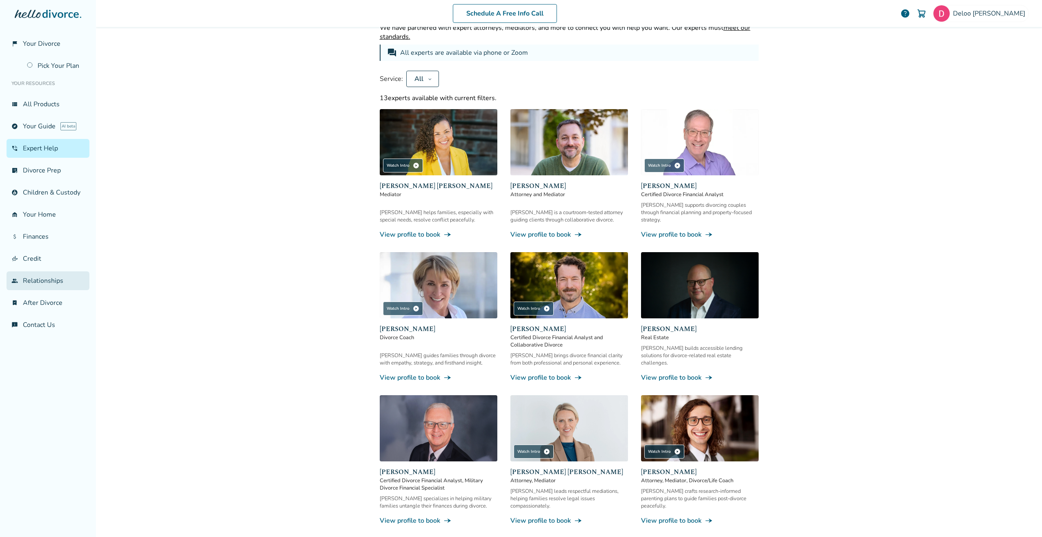
click at [44, 275] on link "group Relationships" at bounding box center [48, 280] width 83 height 19
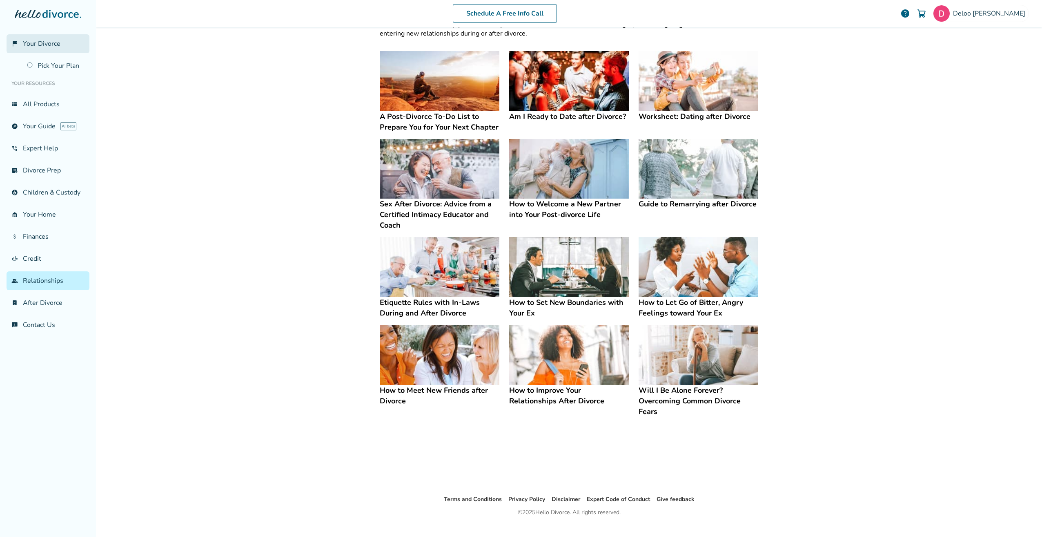
click at [34, 45] on span "Your Divorce" at bounding box center [42, 43] width 38 height 9
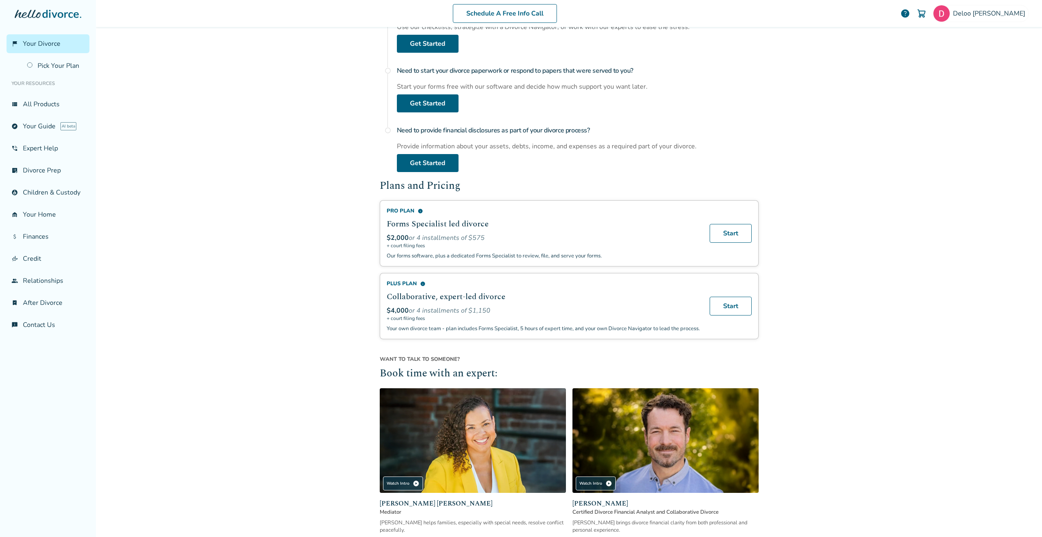
scroll to position [134, 0]
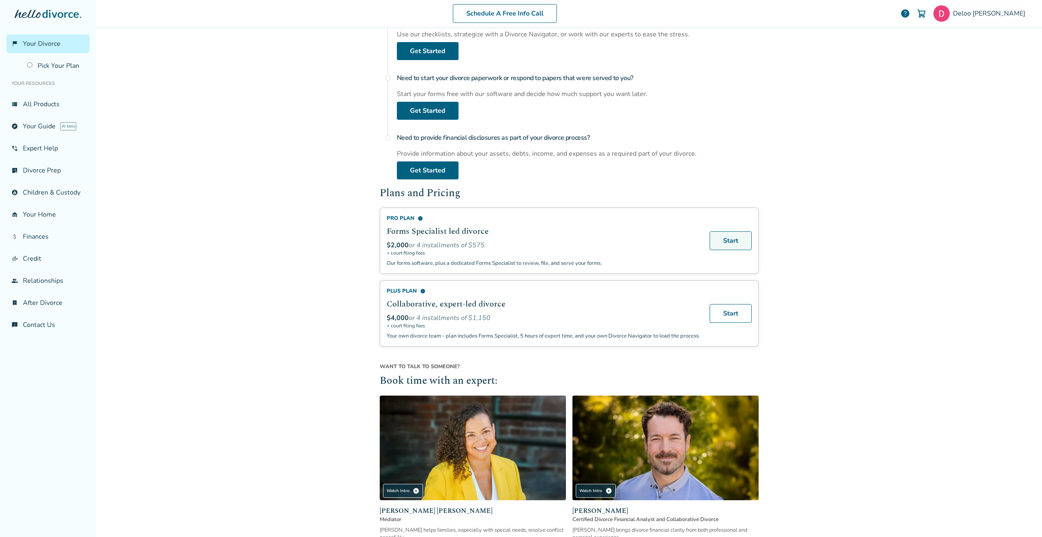
click at [723, 240] on link "Start" at bounding box center [731, 240] width 42 height 19
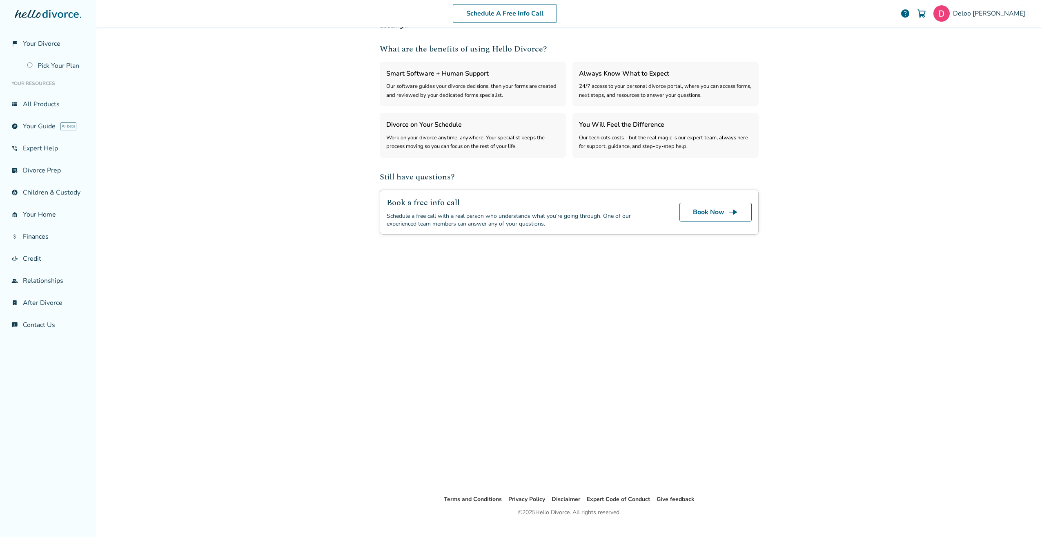
select select "***"
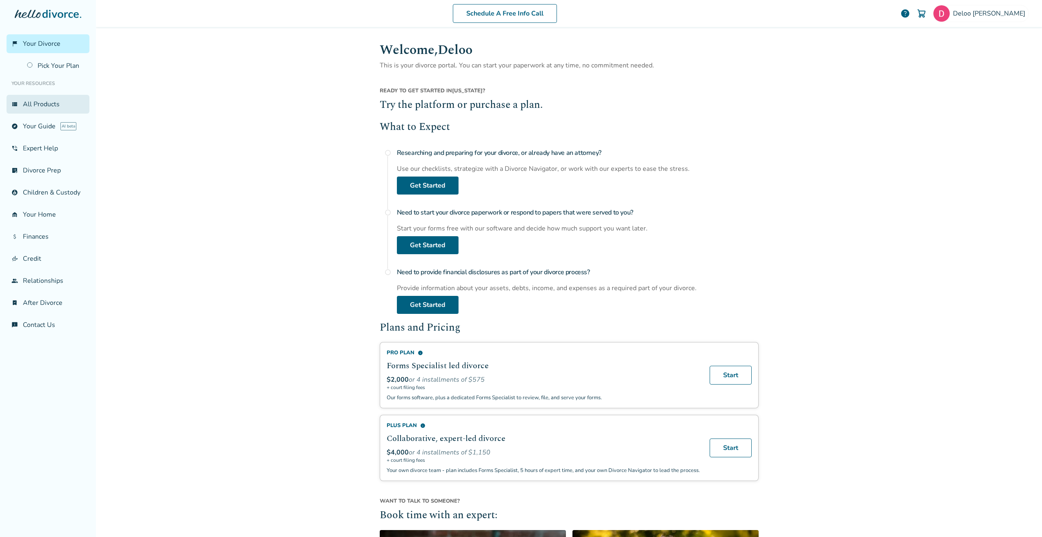
click at [47, 104] on link "view_list All Products" at bounding box center [48, 104] width 83 height 19
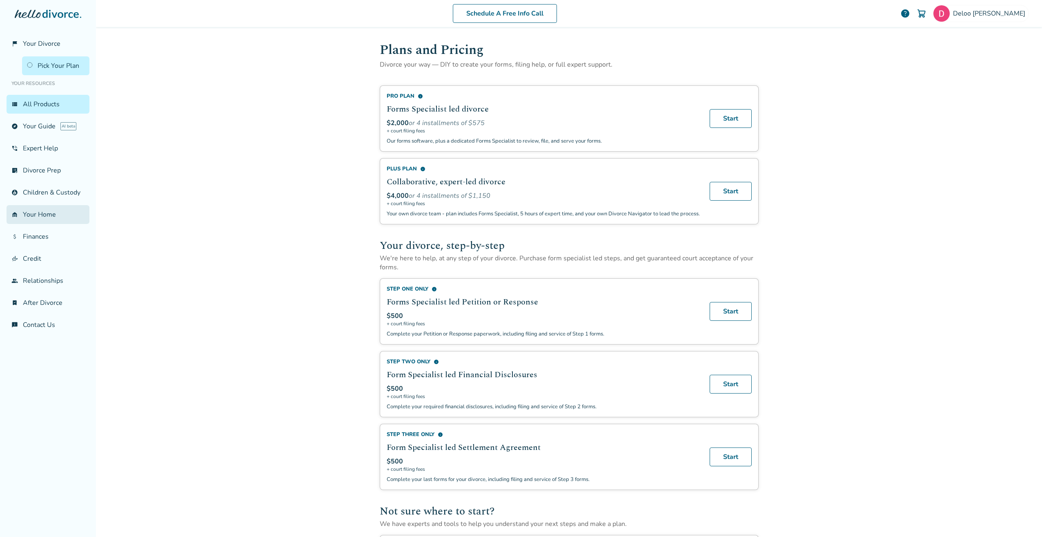
click at [44, 217] on link "garage_home Your Home" at bounding box center [48, 214] width 83 height 19
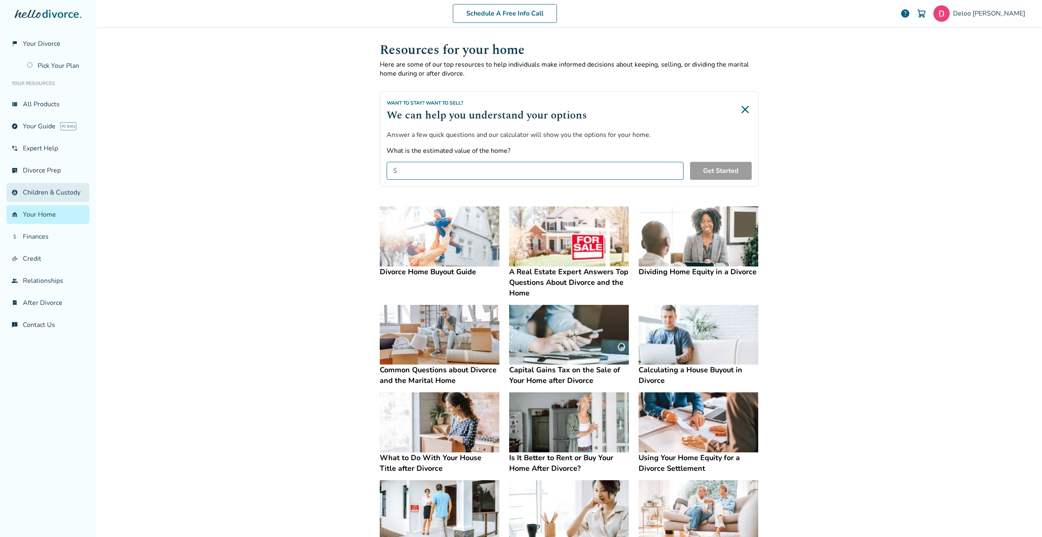
click at [39, 194] on link "account_child Children & Custody" at bounding box center [48, 192] width 83 height 19
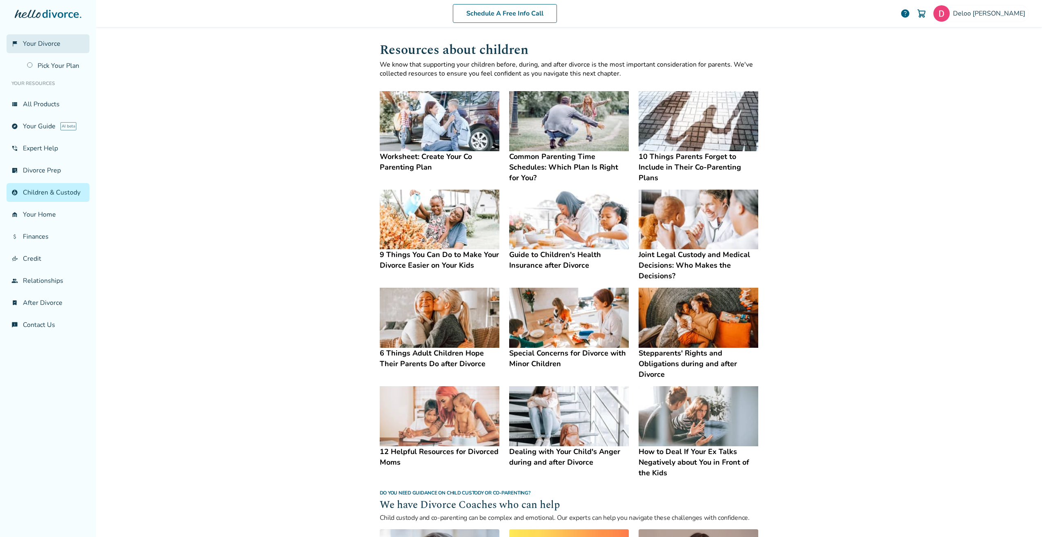
click at [33, 43] on span "Your Divorce" at bounding box center [42, 43] width 38 height 9
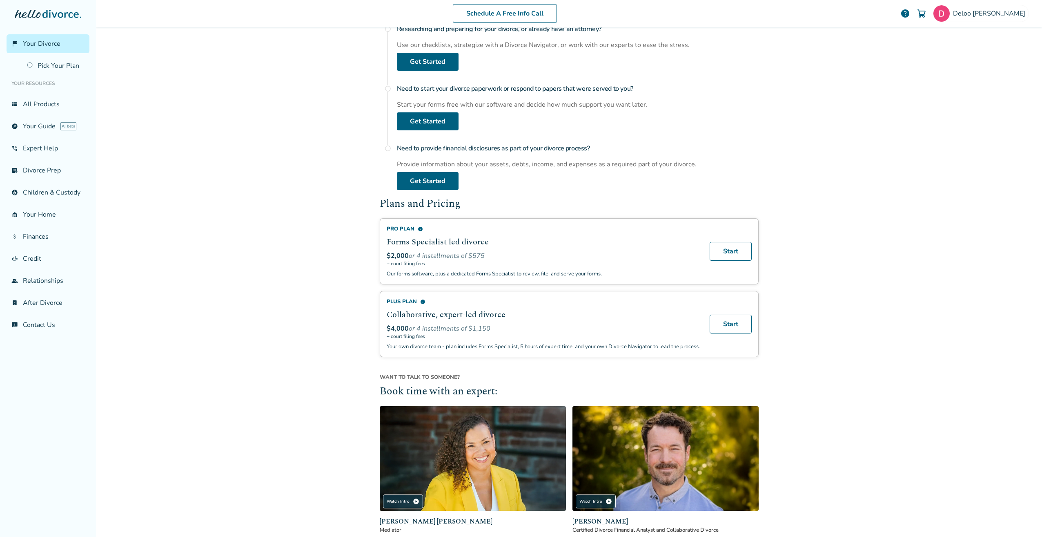
scroll to position [257, 0]
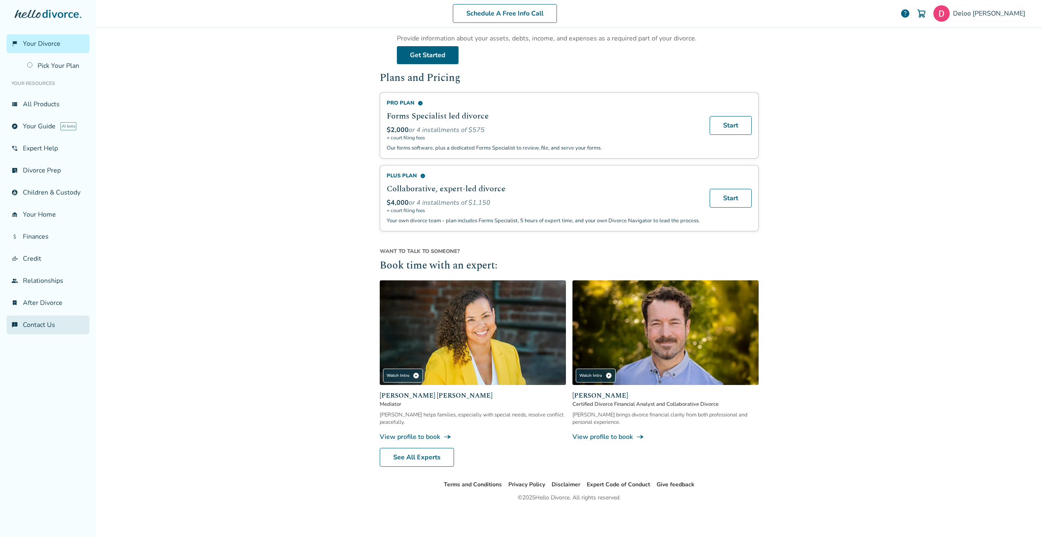
click at [47, 324] on link "chat_info Contact Us" at bounding box center [48, 324] width 83 height 19
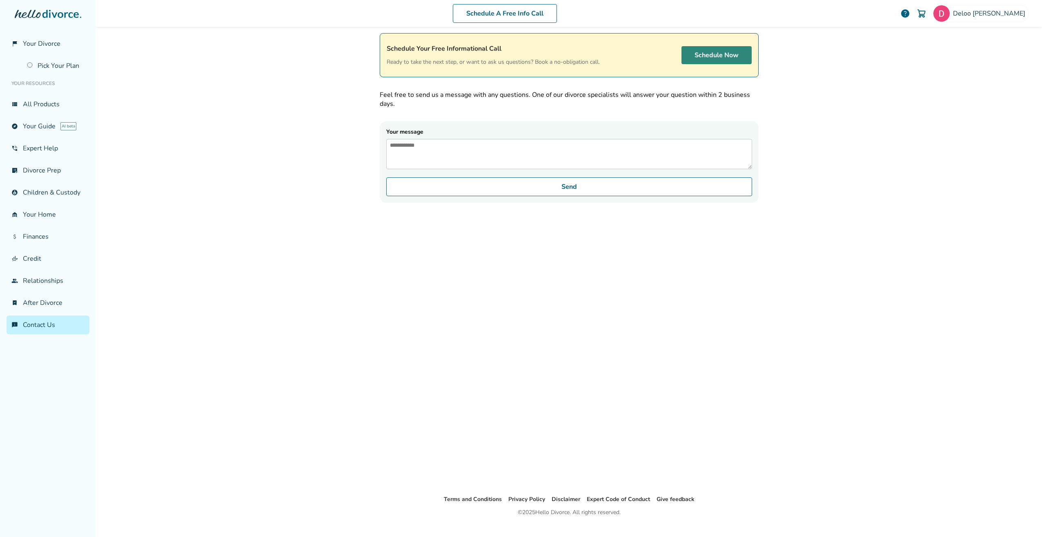
click at [715, 56] on link "Schedule Now" at bounding box center [717, 55] width 70 height 18
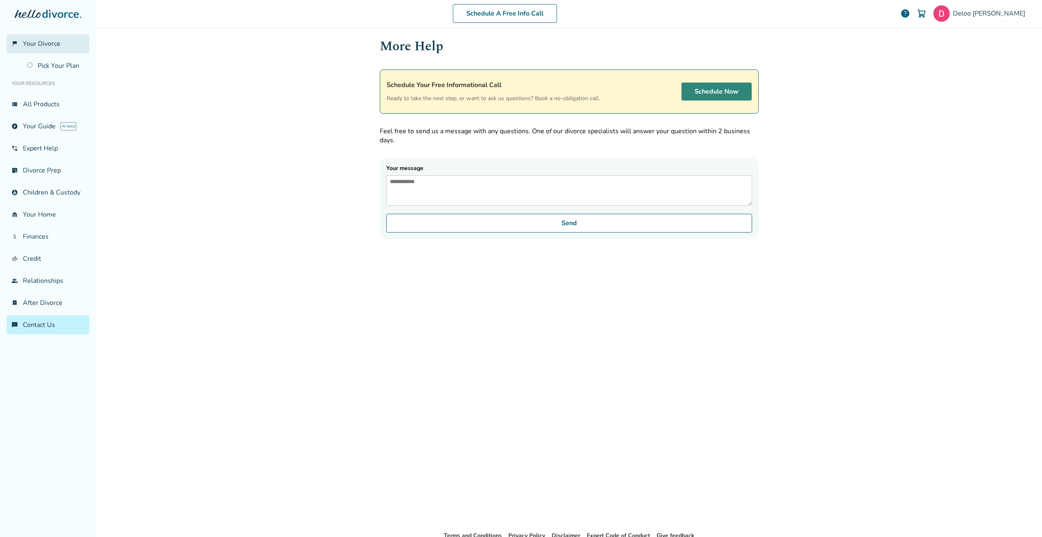
scroll to position [0, 0]
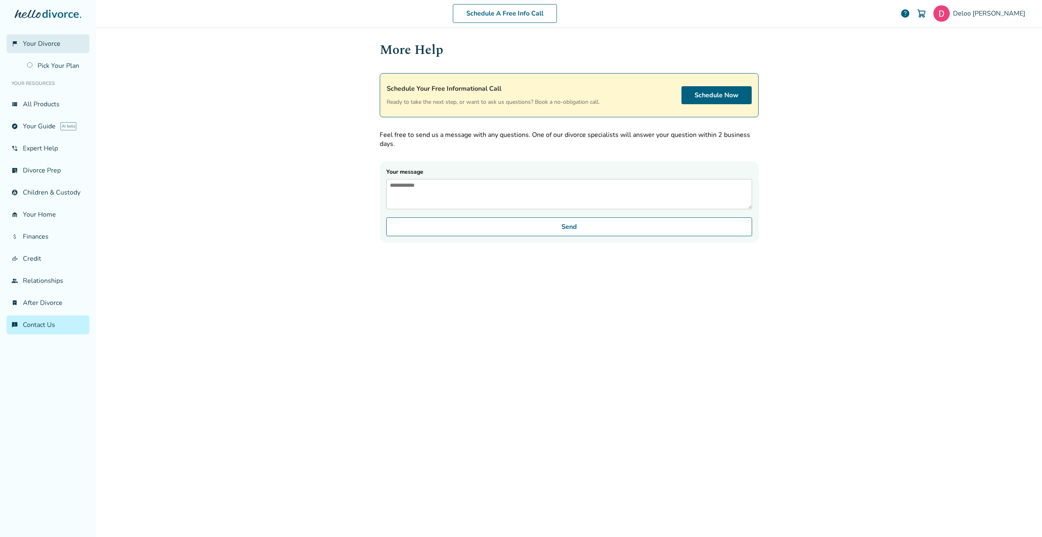
click at [50, 45] on span "Your Divorce" at bounding box center [42, 43] width 38 height 9
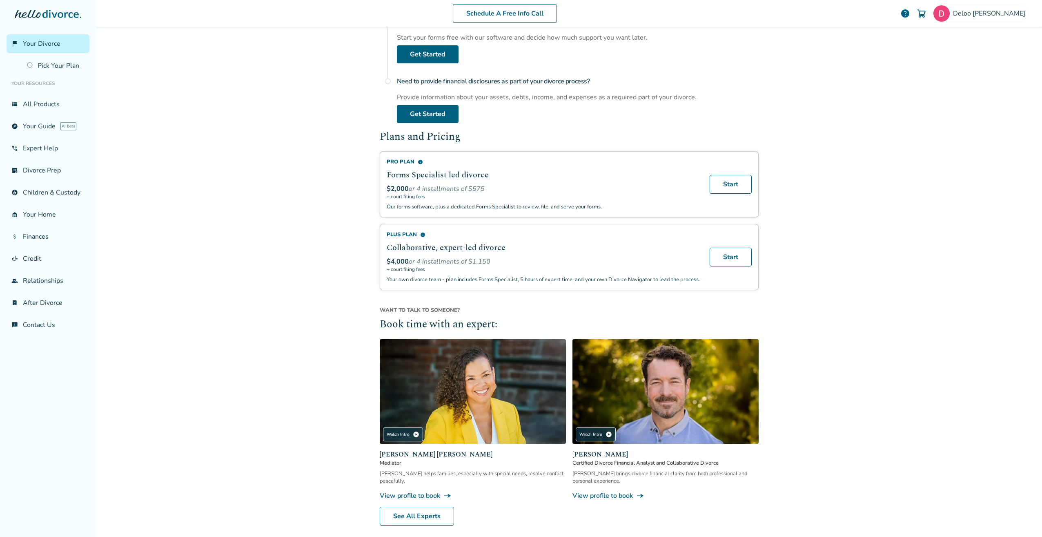
scroll to position [204, 0]
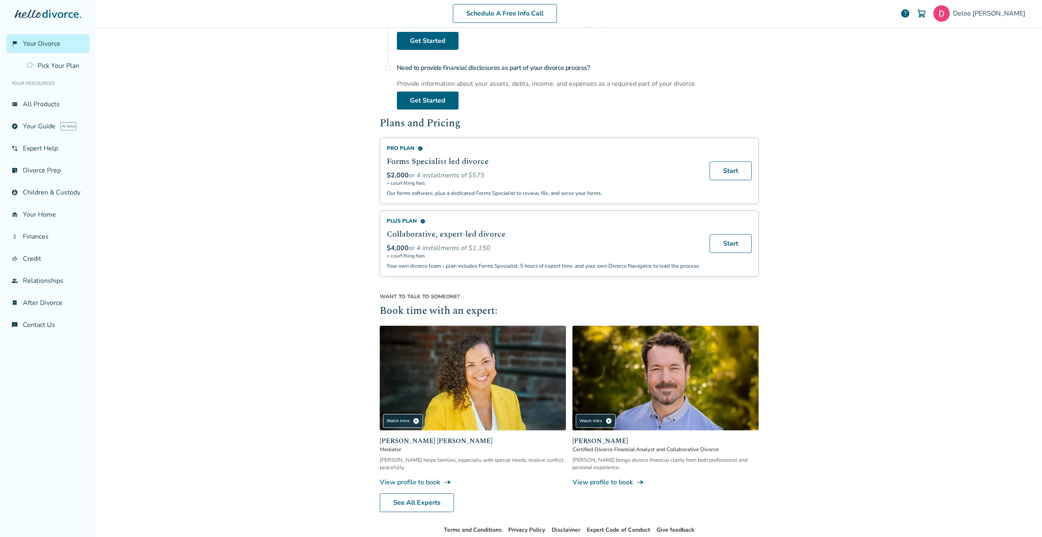
click at [420, 148] on div "Pro Plan info" at bounding box center [543, 148] width 313 height 7
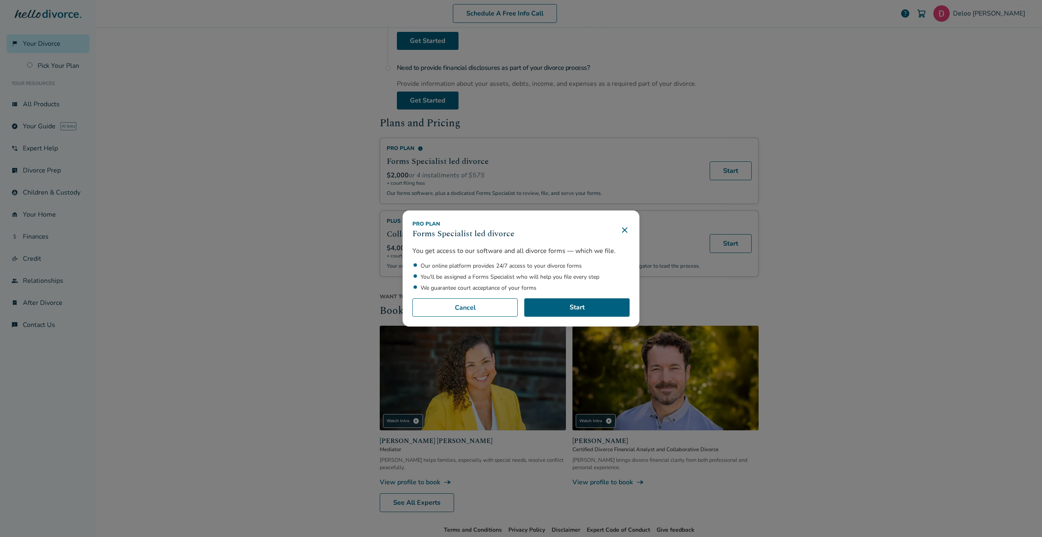
click at [631, 231] on div "Pro Plan Forms Specialist led divorce You get access to our software and all di…" at bounding box center [521, 268] width 237 height 116
click at [617, 228] on div "Pro Plan Forms Specialist led divorce" at bounding box center [521, 230] width 217 height 20
click at [629, 232] on icon at bounding box center [625, 230] width 10 height 10
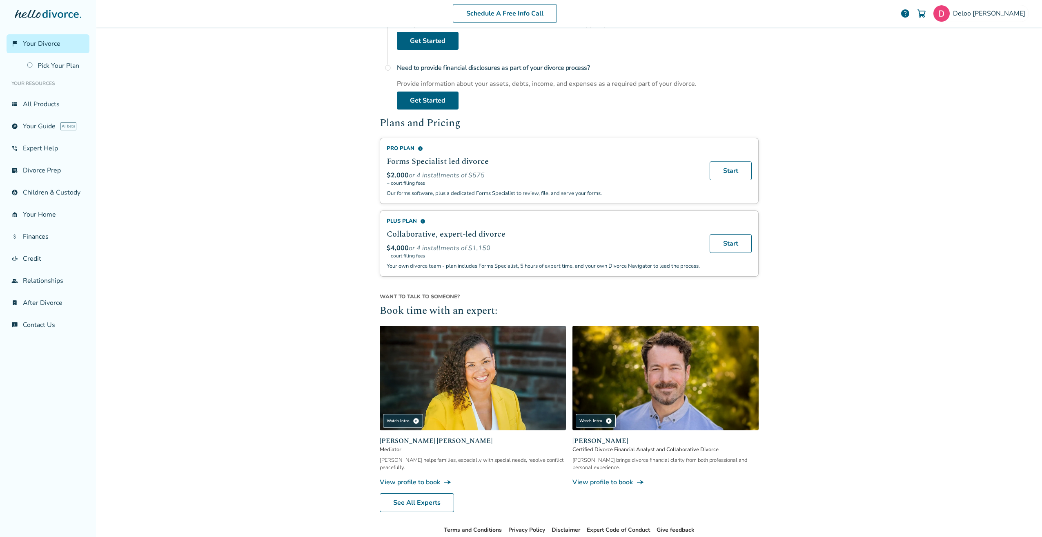
click at [420, 221] on span "info" at bounding box center [422, 221] width 5 height 5
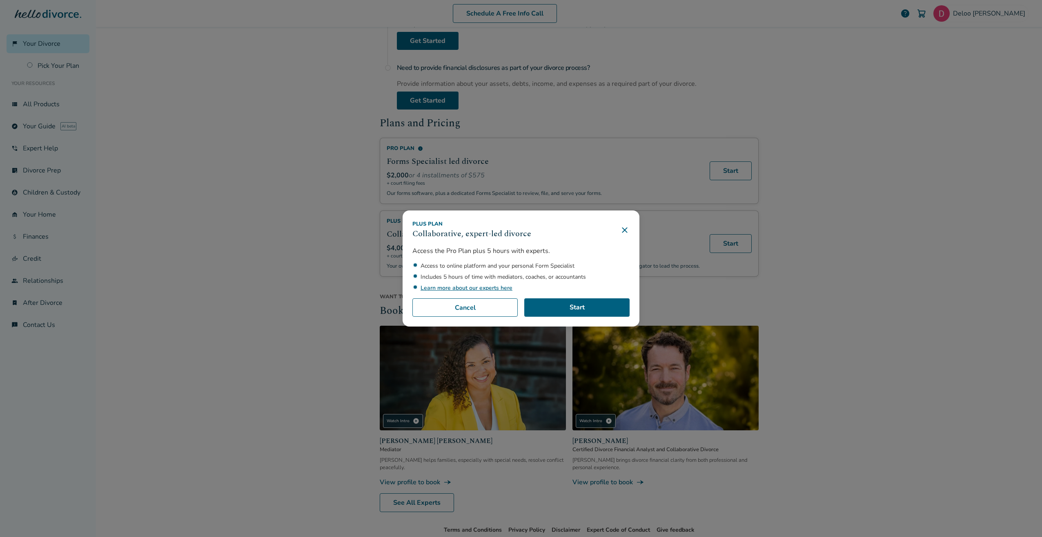
click at [443, 286] on link "Learn more about our experts here" at bounding box center [467, 288] width 92 height 8
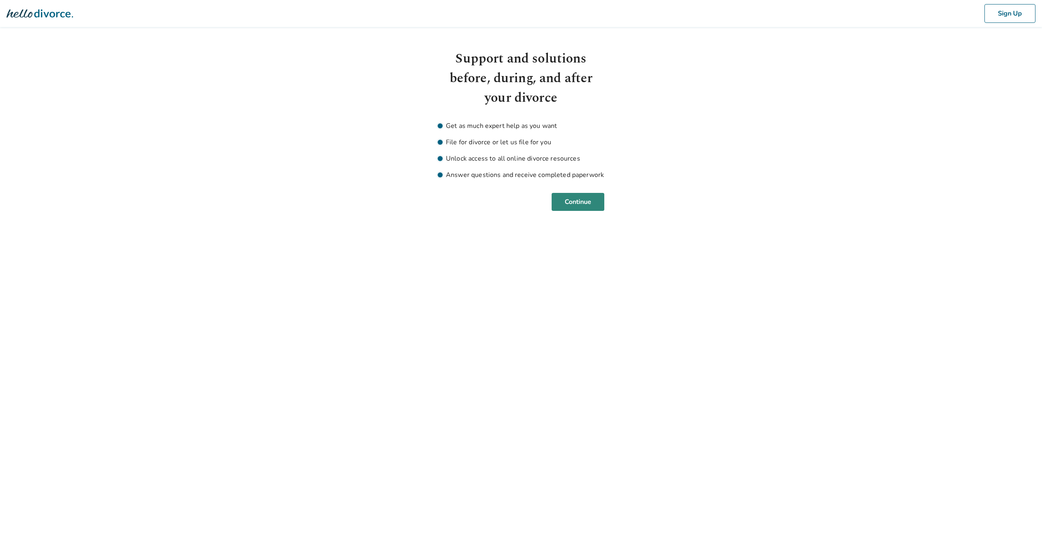
click at [588, 199] on button "Continue" at bounding box center [578, 202] width 53 height 18
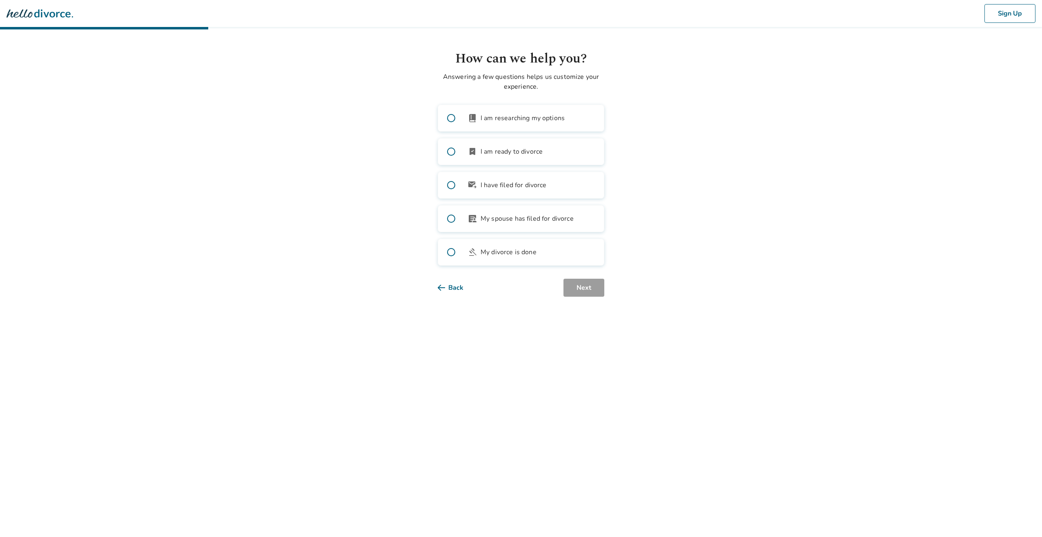
click at [493, 156] on span "I am ready to divorce" at bounding box center [512, 152] width 62 height 10
click at [582, 290] on button "Next" at bounding box center [584, 288] width 41 height 18
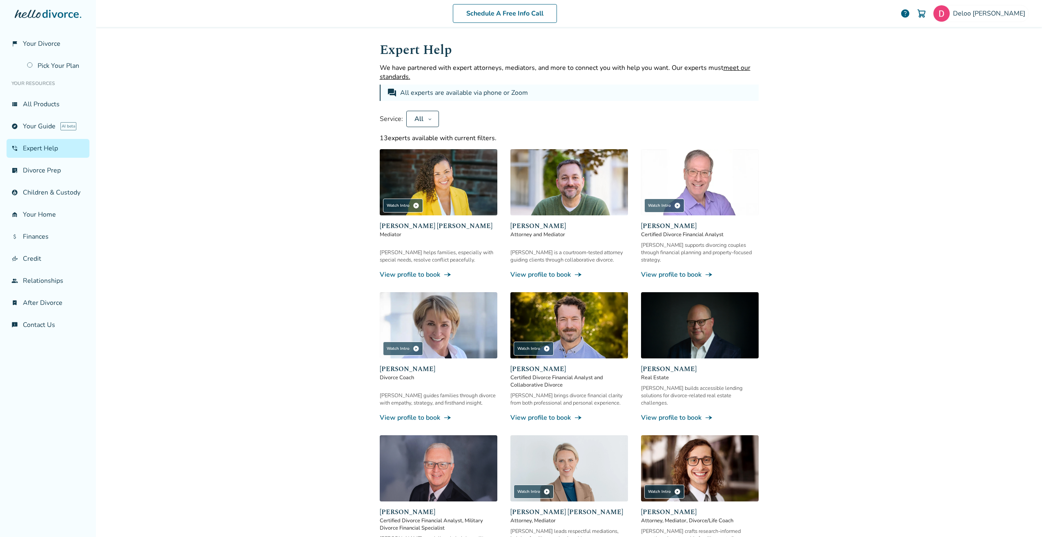
click at [432, 122] on button "All" at bounding box center [422, 119] width 33 height 16
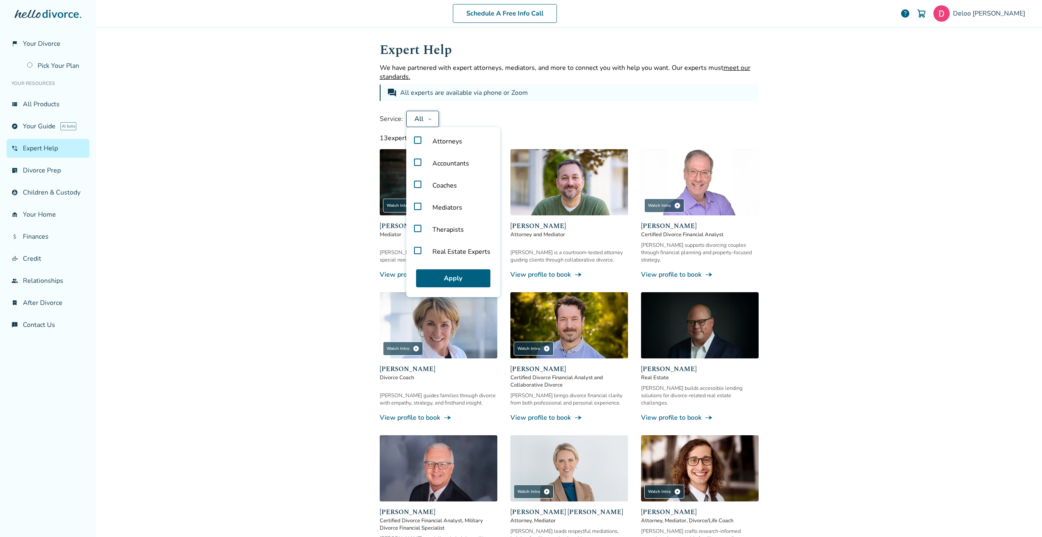
drag, startPoint x: 299, startPoint y: 291, endPoint x: 302, endPoint y: 282, distance: 9.6
click at [299, 291] on div "Schedule A Free Info Call [PERSON_NAME] help Schedule A Free Call [PERSON_NAME]…" at bounding box center [569, 268] width 946 height 537
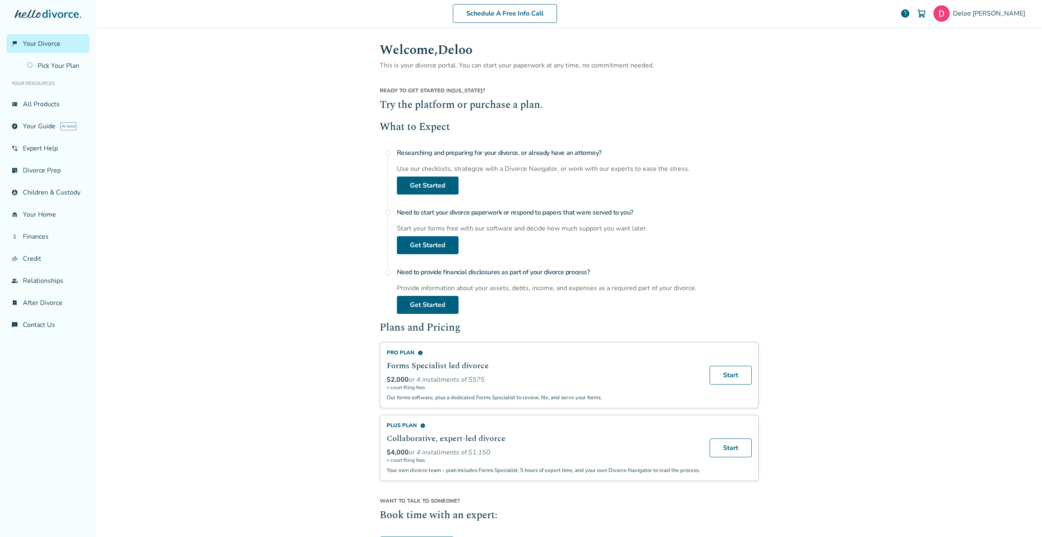
click at [40, 12] on icon at bounding box center [48, 14] width 67 height 8
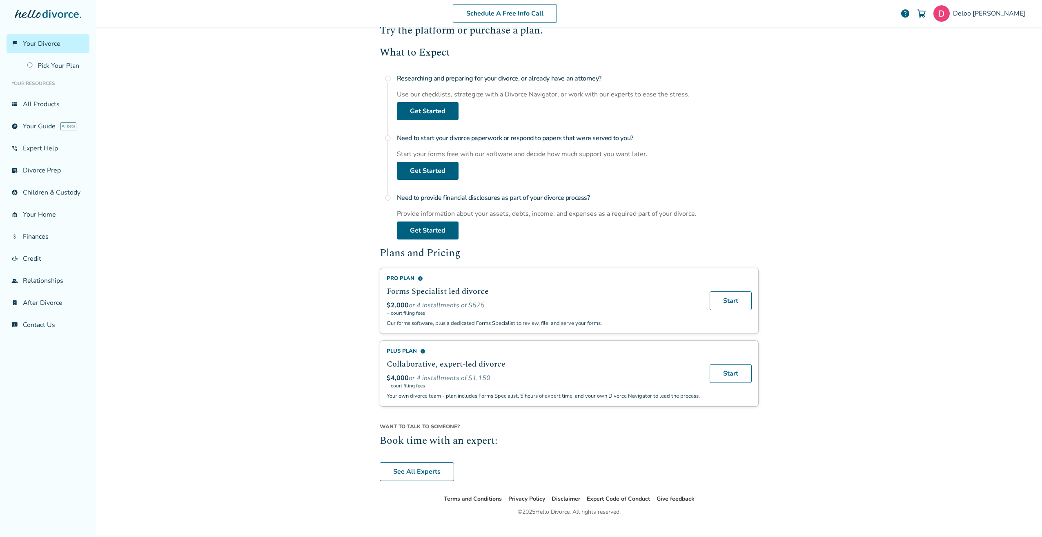
scroll to position [96, 0]
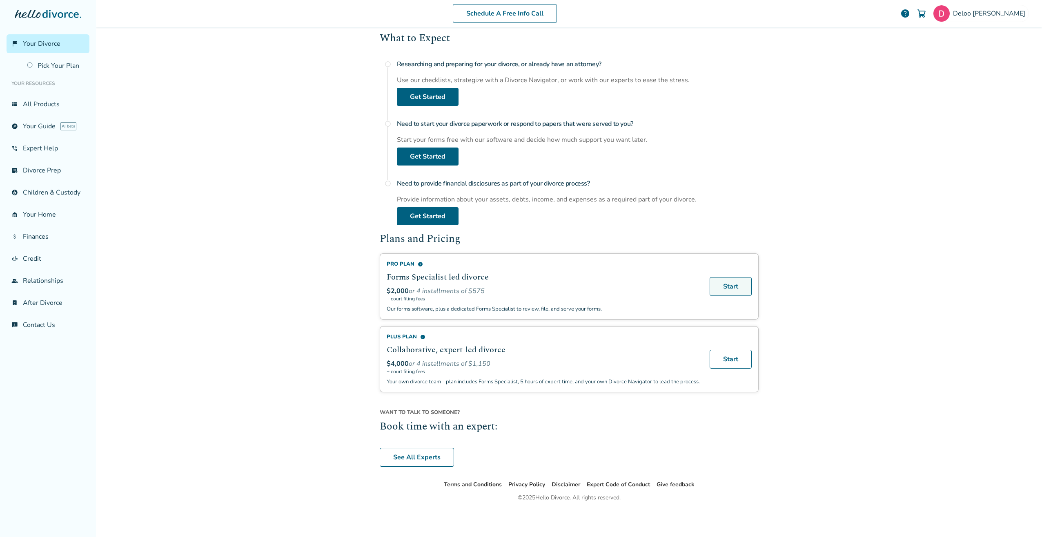
click at [732, 281] on link "Start" at bounding box center [731, 286] width 42 height 19
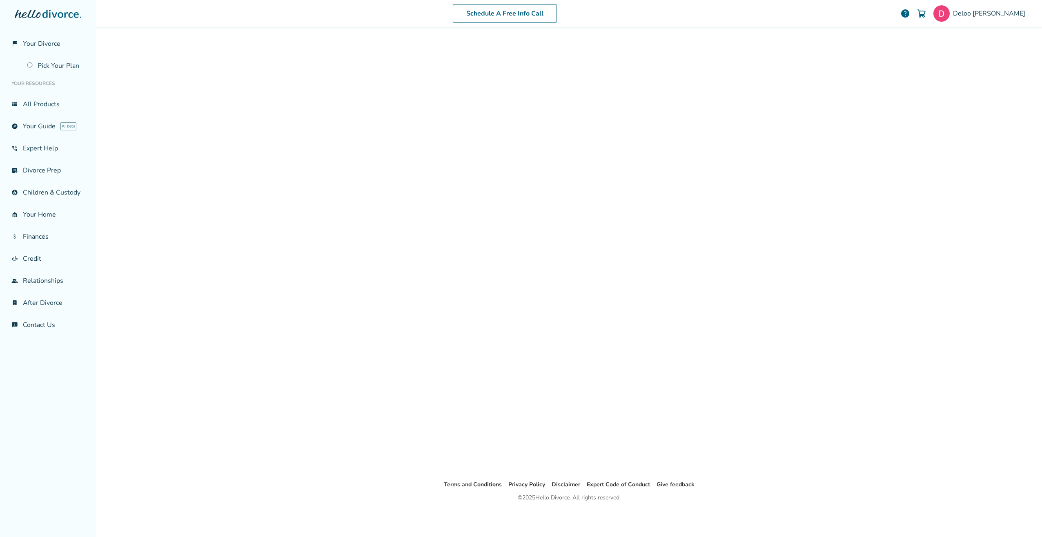
scroll to position [40, 0]
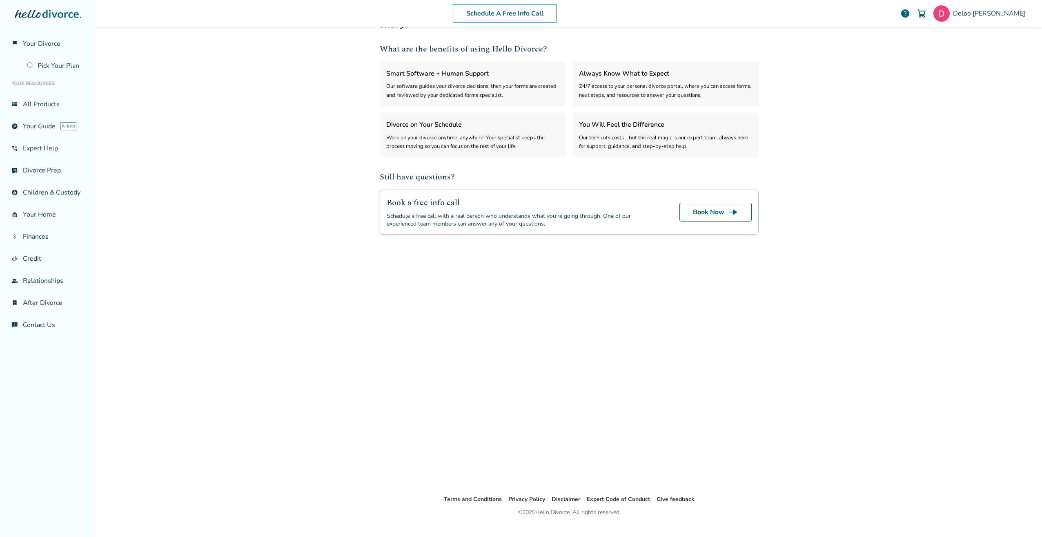
select select "***"
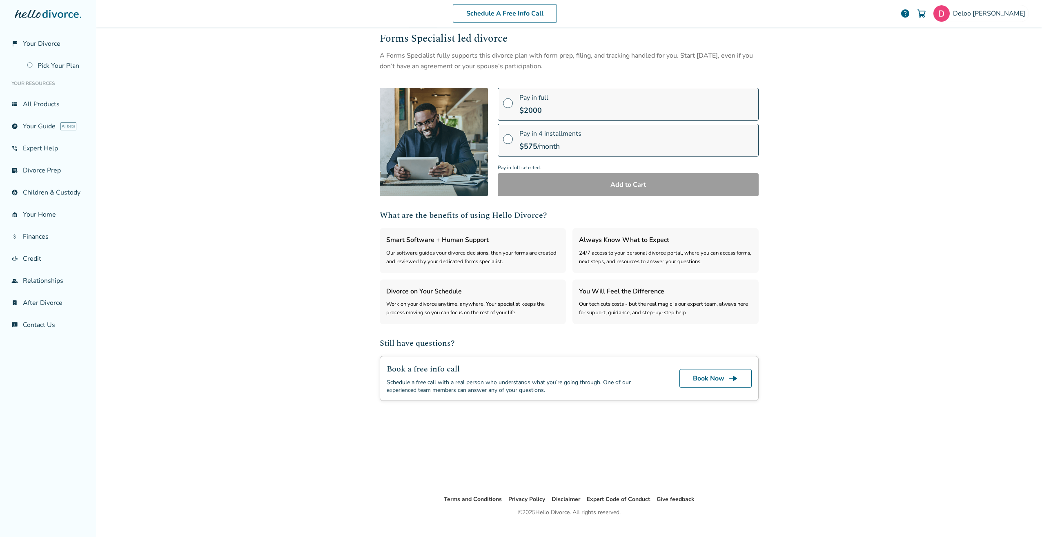
click at [506, 103] on span at bounding box center [508, 106] width 10 height 9
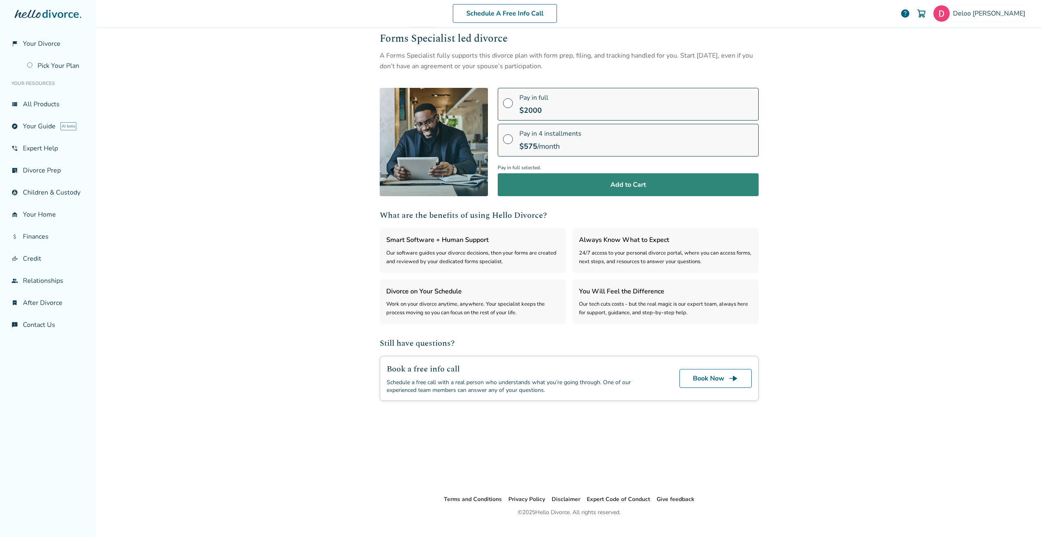
click at [577, 182] on button "Add to Cart" at bounding box center [628, 184] width 261 height 23
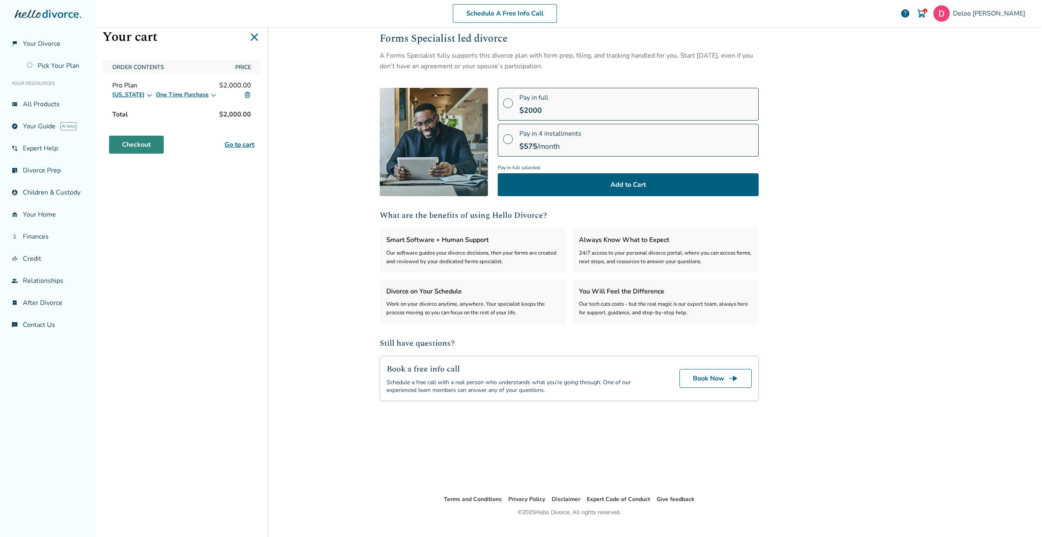
click at [153, 138] on link "Checkout" at bounding box center [136, 145] width 55 height 18
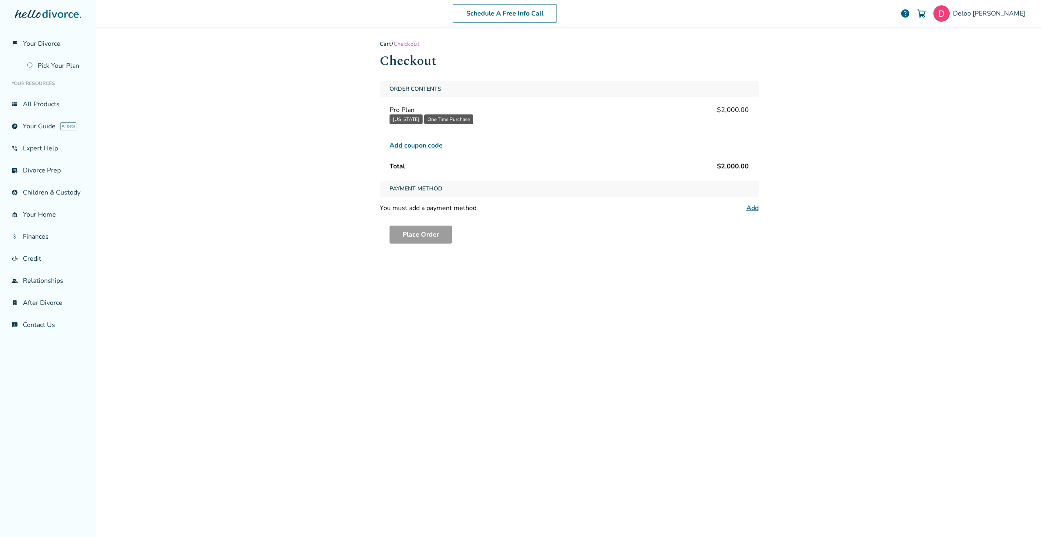
click at [397, 147] on span "Add coupon code" at bounding box center [416, 146] width 53 height 10
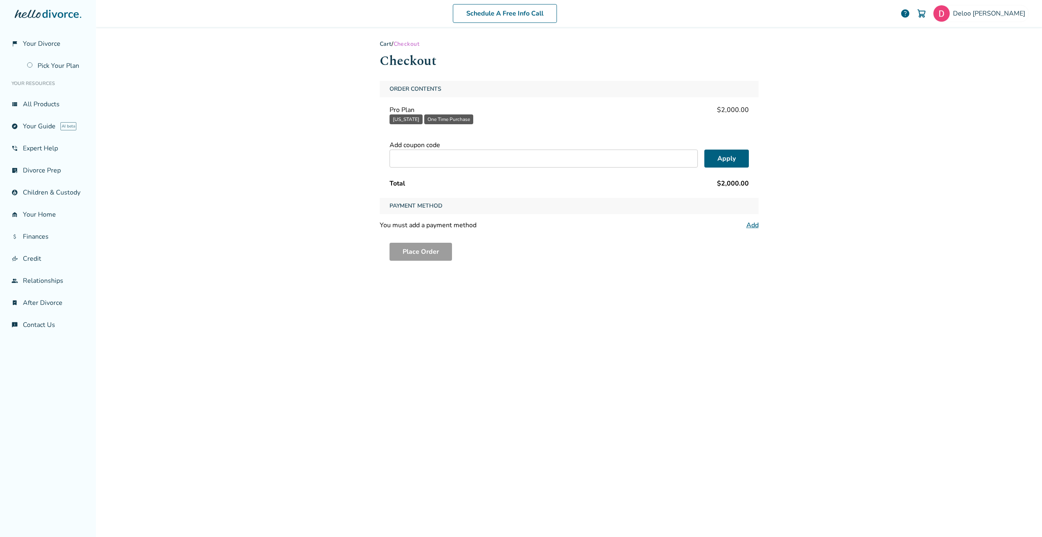
click at [425, 161] on input "text" at bounding box center [544, 159] width 308 height 18
type input "****"
click at [739, 156] on button "Apply" at bounding box center [727, 159] width 45 height 18
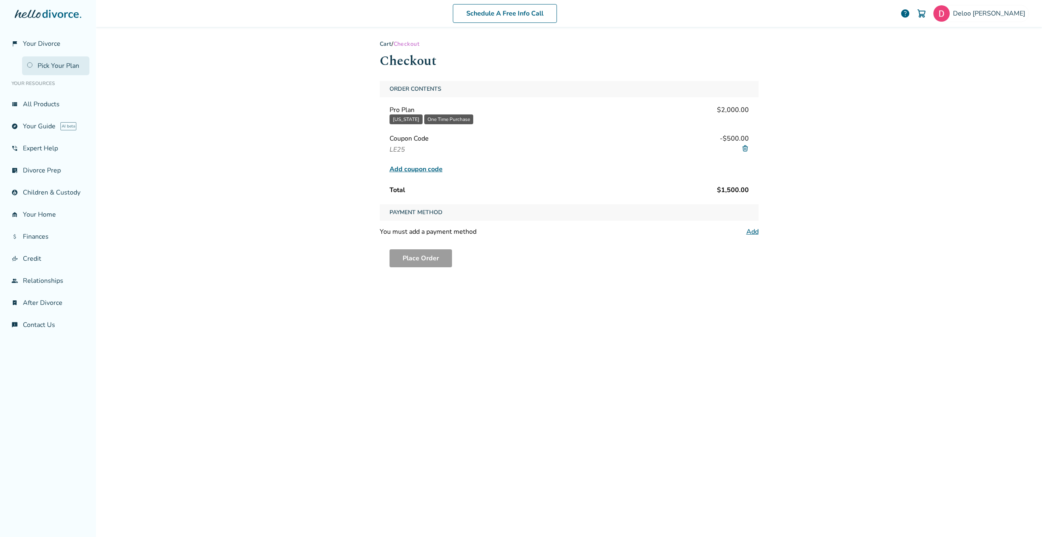
click at [61, 67] on link "Pick Your Plan" at bounding box center [55, 65] width 67 height 19
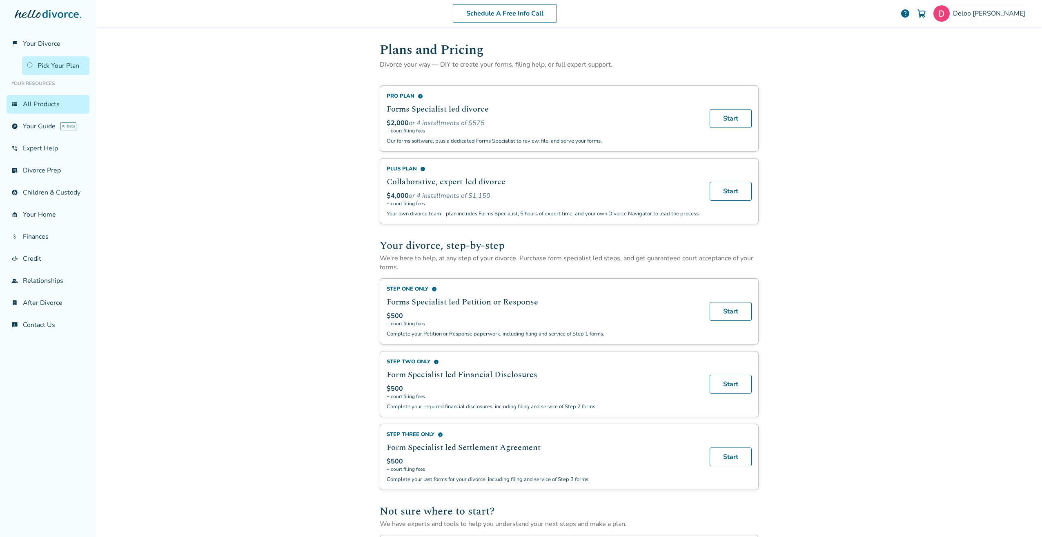
click at [927, 17] on img at bounding box center [922, 14] width 10 height 10
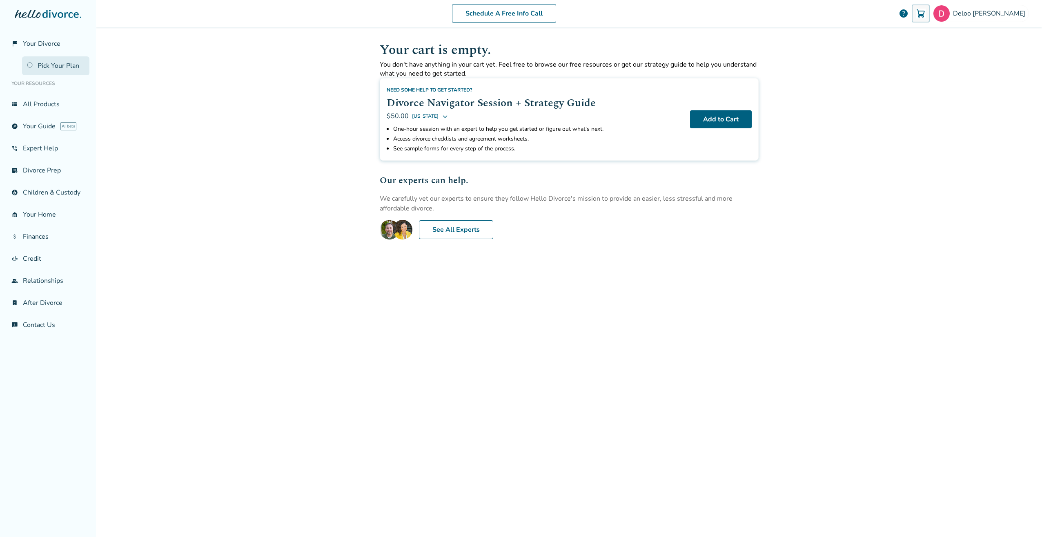
click at [40, 63] on link "Pick Your Plan" at bounding box center [55, 65] width 67 height 19
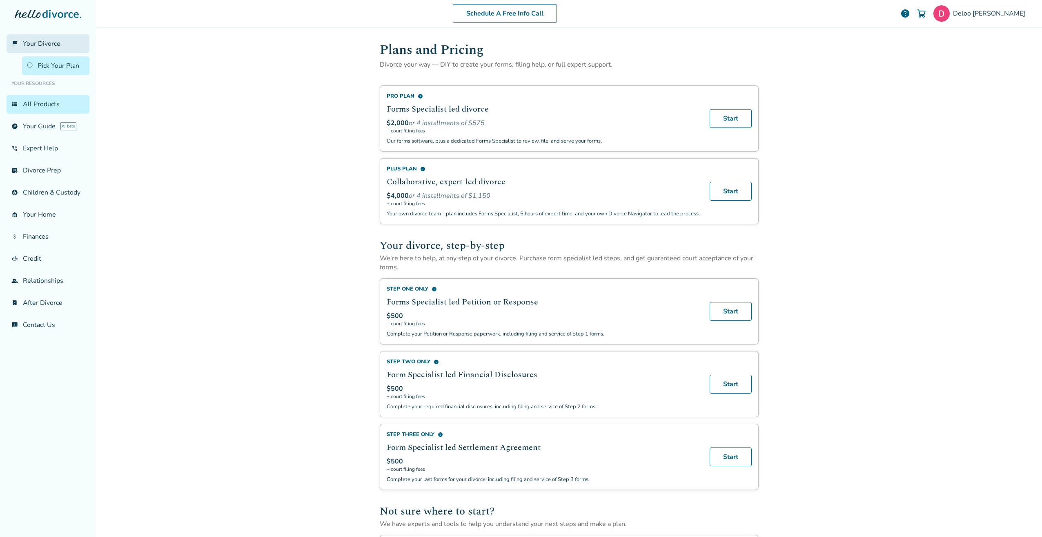
click at [34, 46] on span "Your Divorce" at bounding box center [42, 43] width 38 height 9
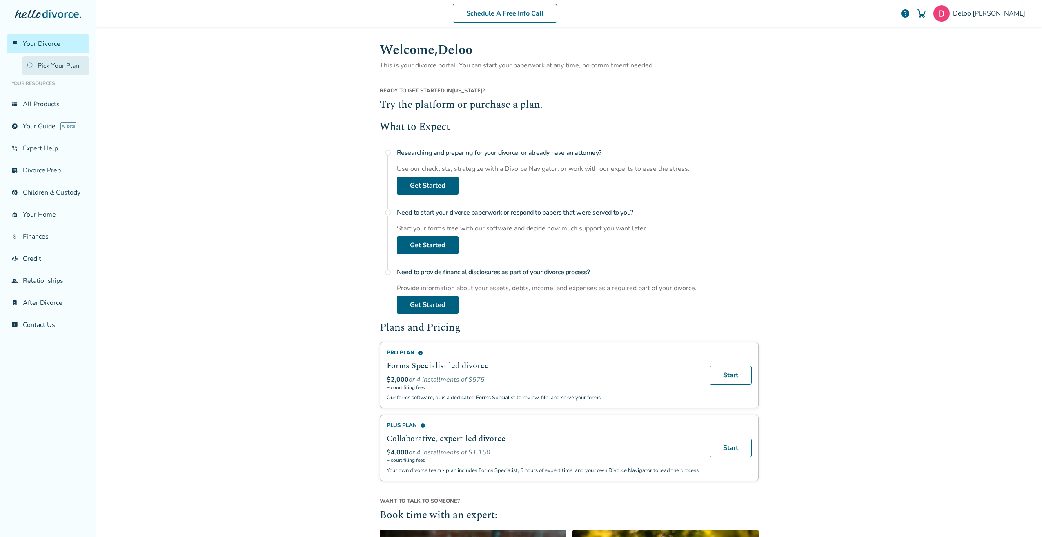
click at [53, 72] on link "Pick Your Plan" at bounding box center [55, 65] width 67 height 19
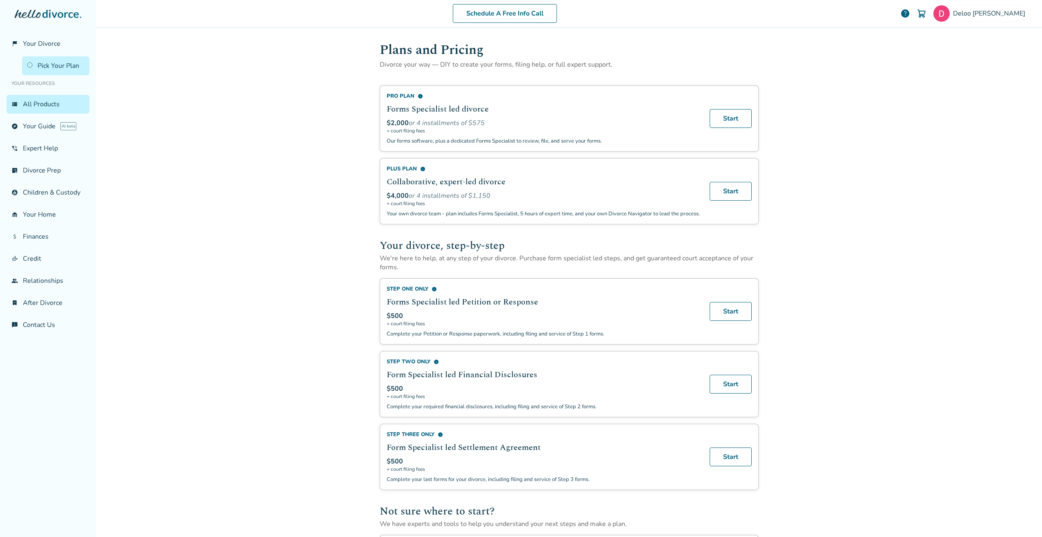
click at [422, 96] on div "Pro Plan info" at bounding box center [543, 95] width 313 height 7
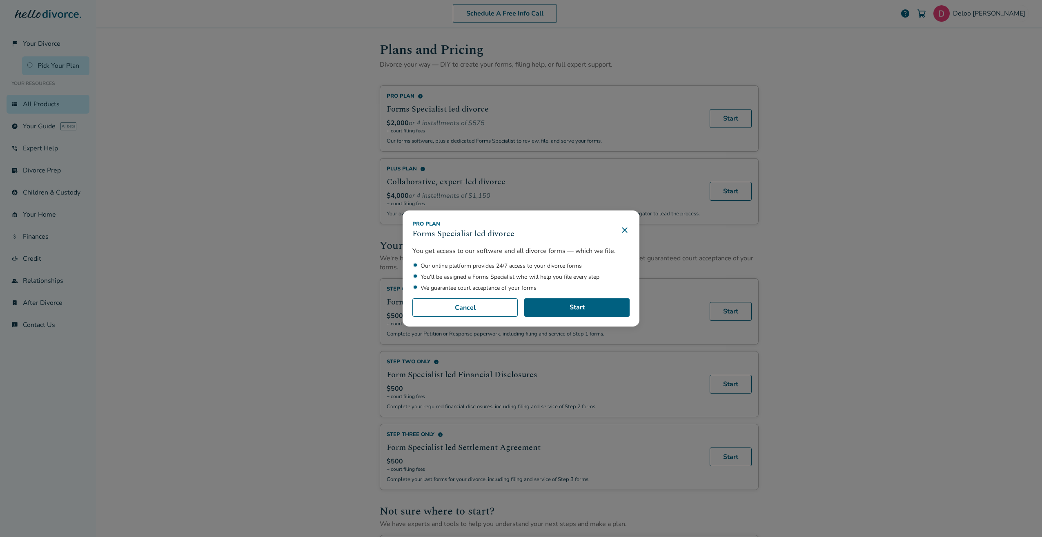
click at [47, 279] on div "Pro Plan Forms Specialist led divorce You get access to our software and all di…" at bounding box center [521, 268] width 1042 height 537
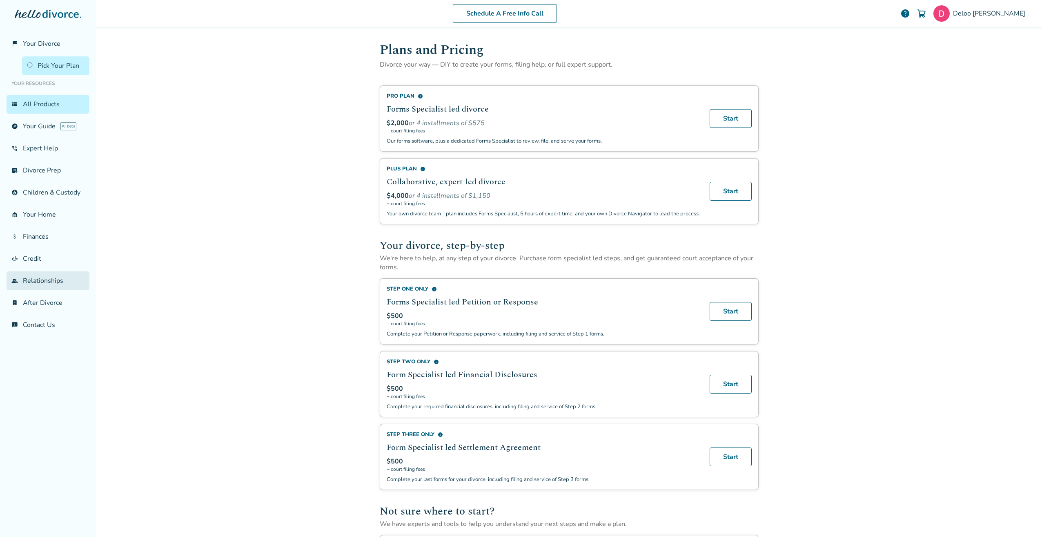
click at [47, 277] on link "group Relationships" at bounding box center [48, 280] width 83 height 19
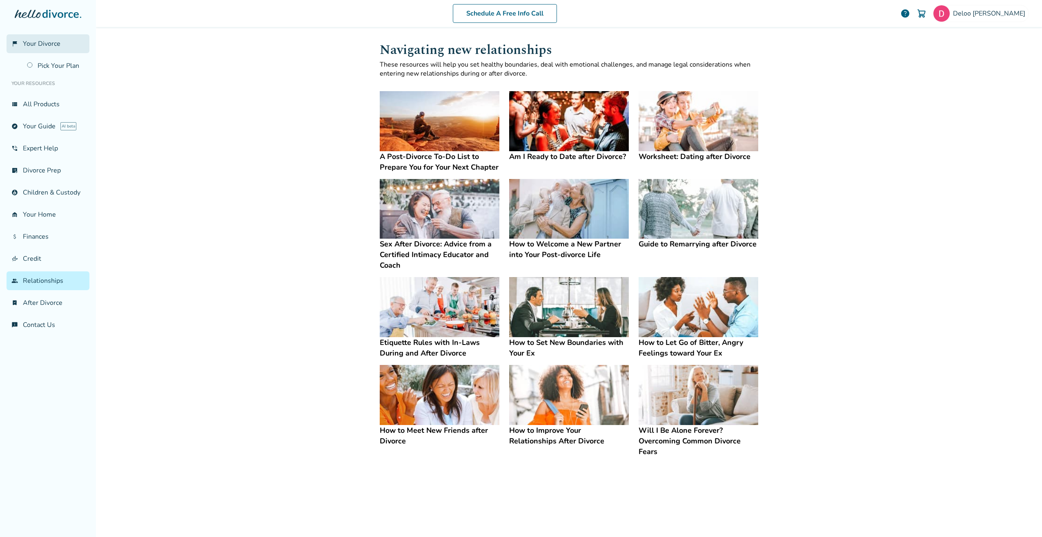
click at [42, 44] on span "Your Divorce" at bounding box center [42, 43] width 38 height 9
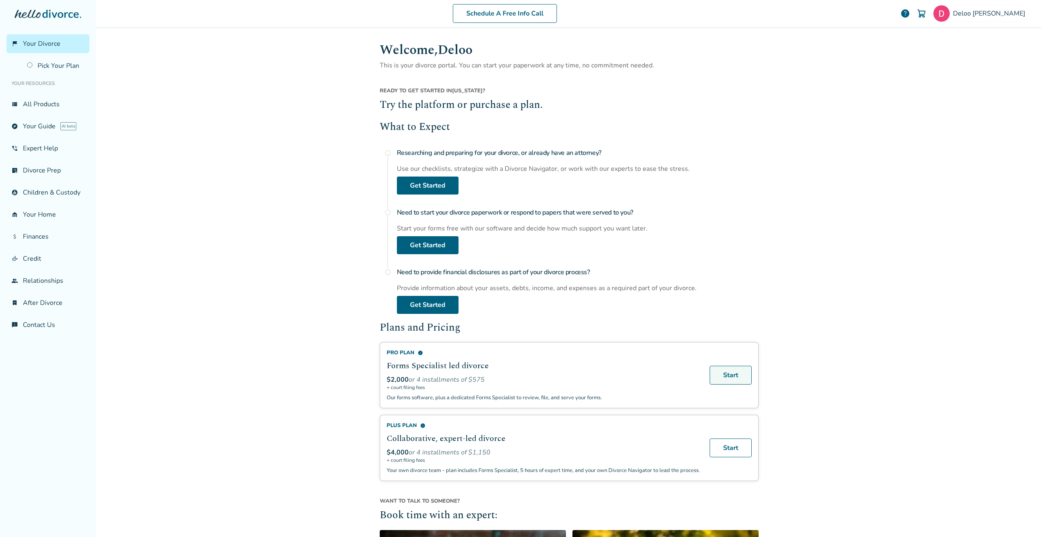
click at [714, 373] on link "Start" at bounding box center [731, 375] width 42 height 19
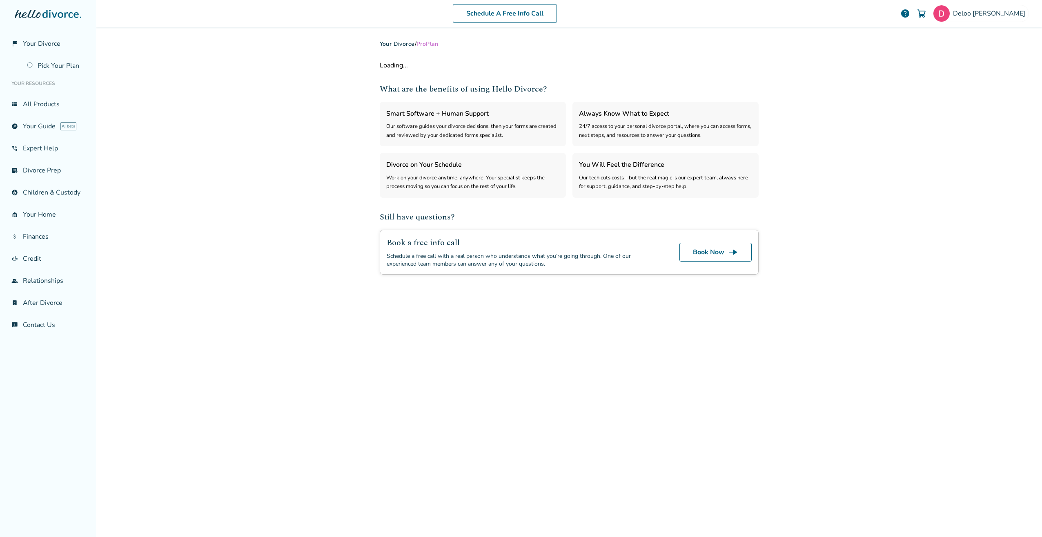
select select "***"
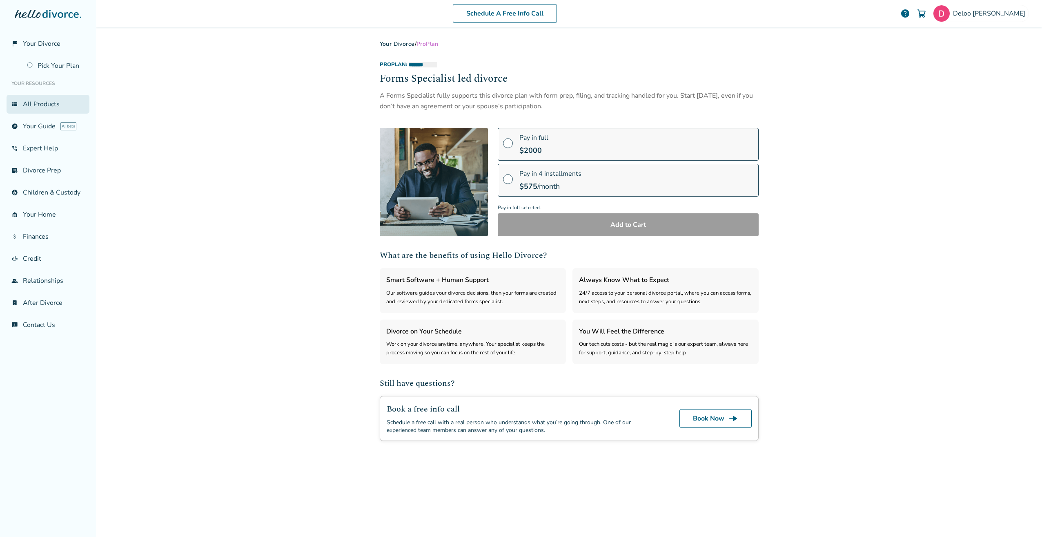
click at [49, 100] on link "view_list All Products" at bounding box center [48, 104] width 83 height 19
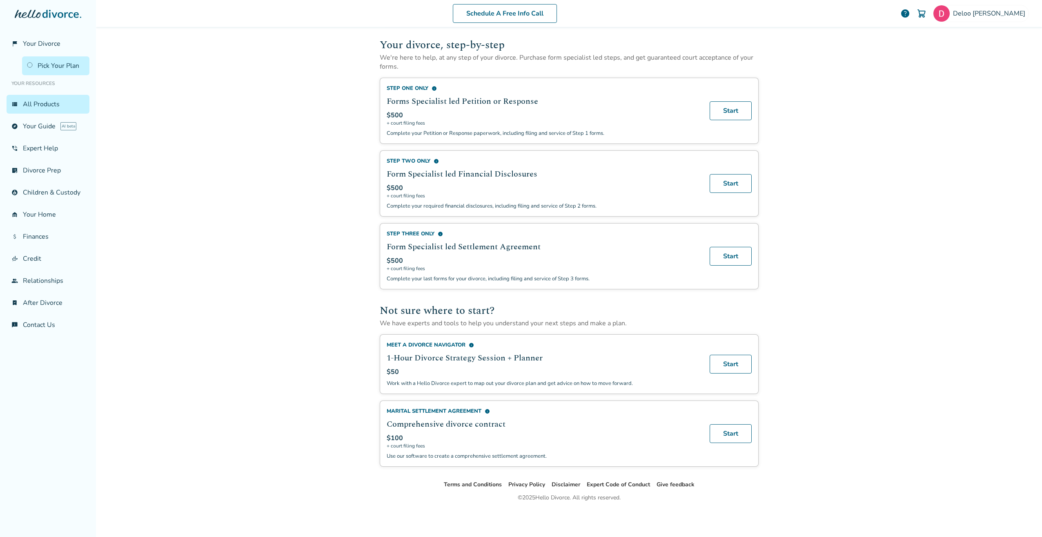
scroll to position [208, 0]
click at [48, 335] on div "flag_2 Your Divorce Pick Your Plan Your Resources view_list All Products explor…" at bounding box center [48, 268] width 96 height 537
click at [62, 141] on link "phone_in_talk Expert Help" at bounding box center [48, 148] width 83 height 19
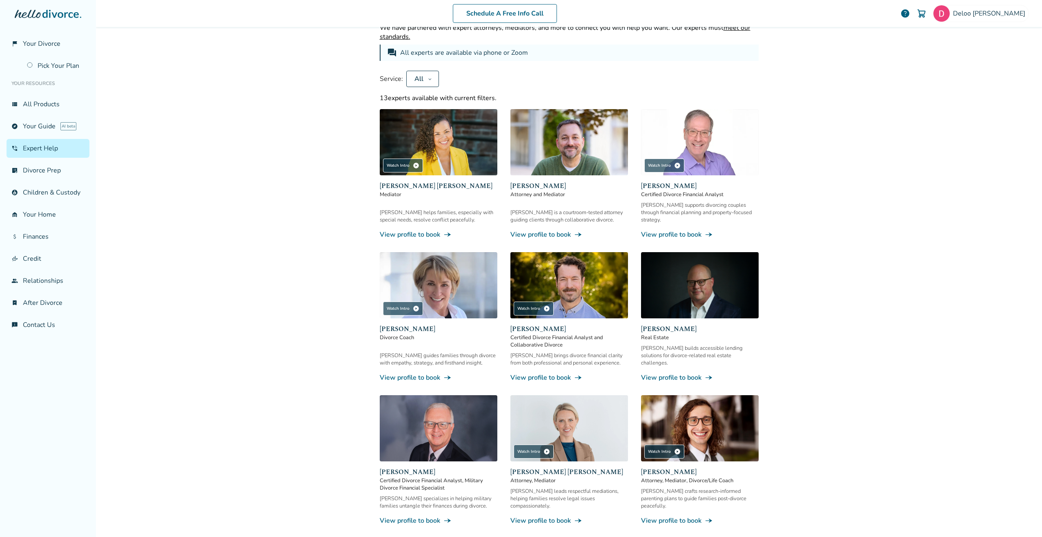
click at [47, 155] on link "phone_in_talk Expert Help" at bounding box center [48, 148] width 83 height 19
click at [47, 147] on link "phone_in_talk Expert Help" at bounding box center [48, 148] width 83 height 19
click at [20, 321] on link "chat_info Contact Us" at bounding box center [48, 324] width 83 height 19
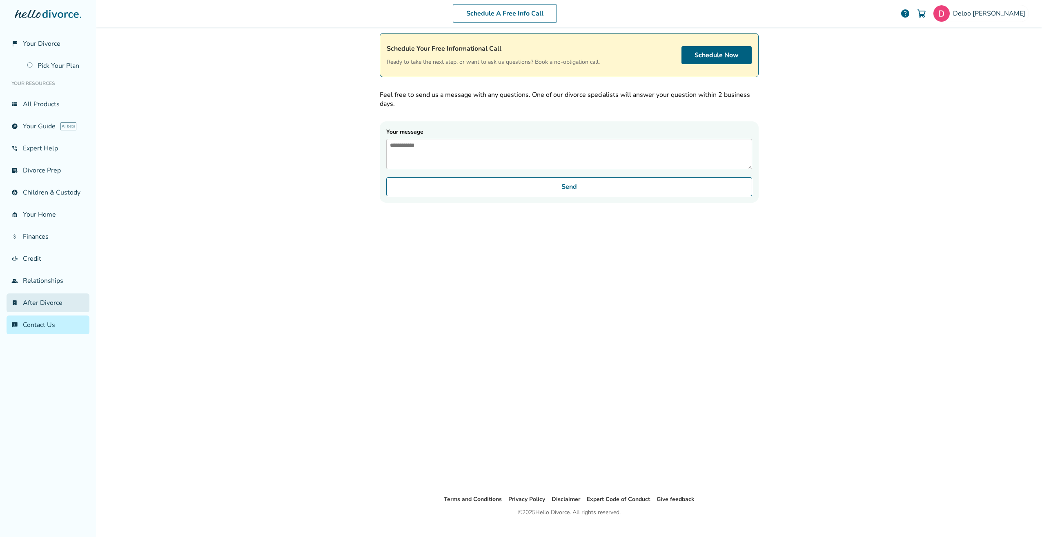
click at [32, 301] on link "bookmark_check After Divorce" at bounding box center [48, 302] width 83 height 19
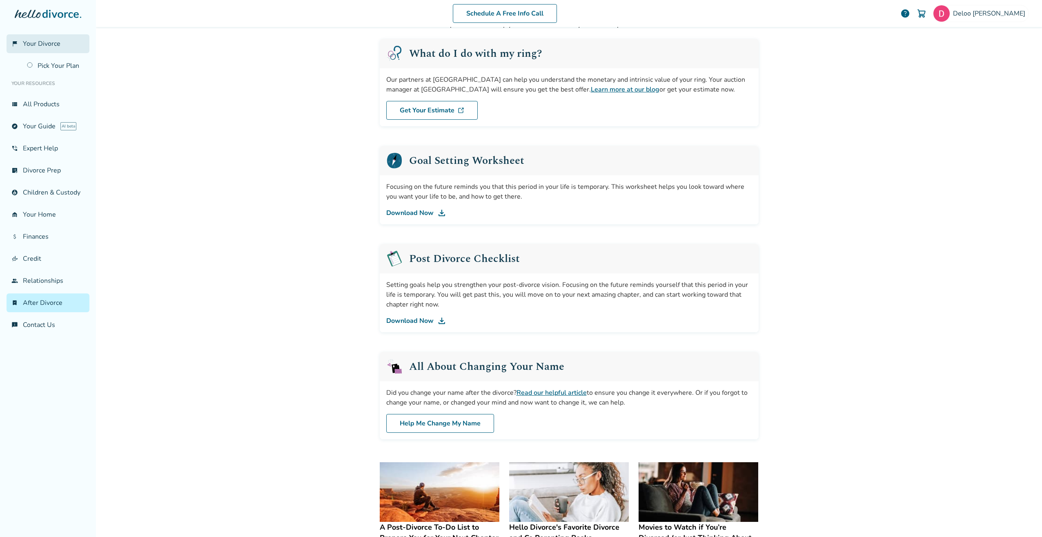
click at [45, 38] on link "flag_2 Your Divorce" at bounding box center [48, 43] width 83 height 19
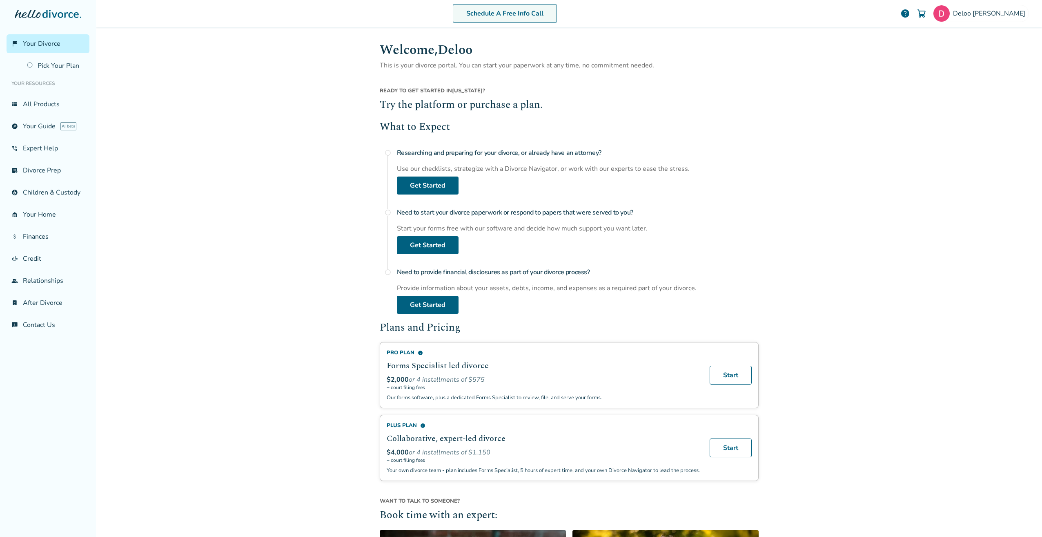
click at [527, 14] on link "Schedule A Free Info Call" at bounding box center [505, 13] width 104 height 19
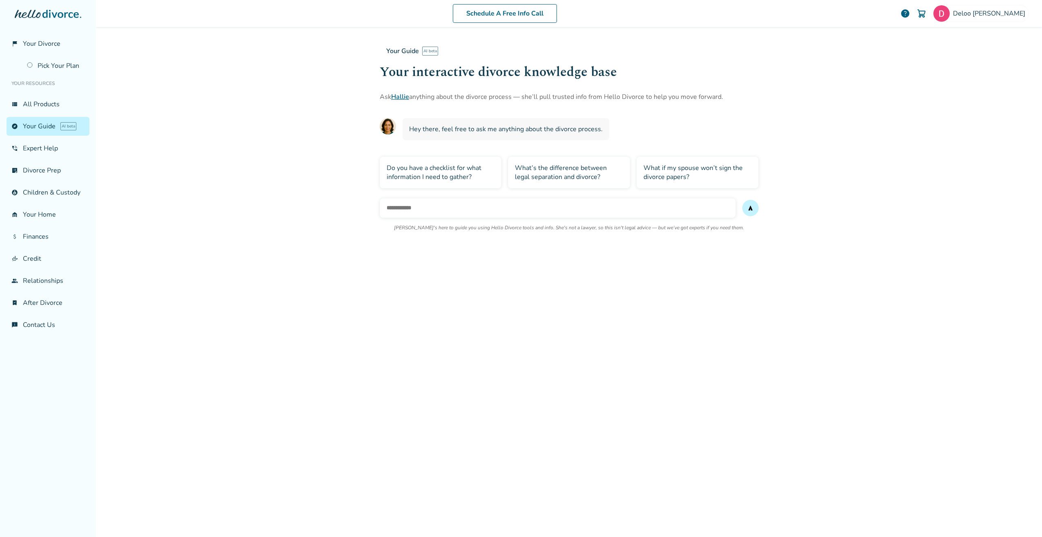
click at [428, 205] on input "text" at bounding box center [558, 208] width 356 height 20
type input "**********"
click at [743, 200] on button "send" at bounding box center [751, 208] width 16 height 16
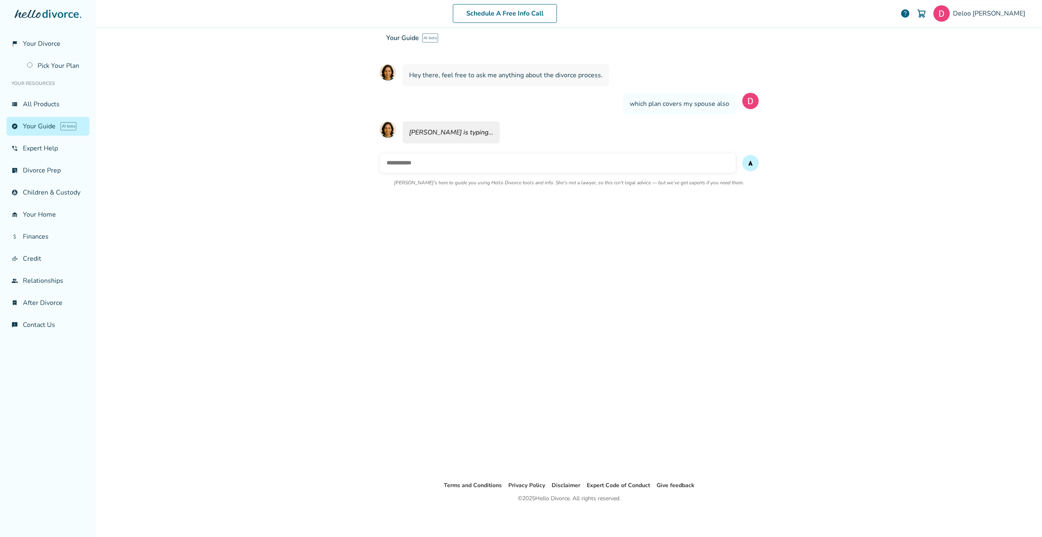
scroll to position [55, 0]
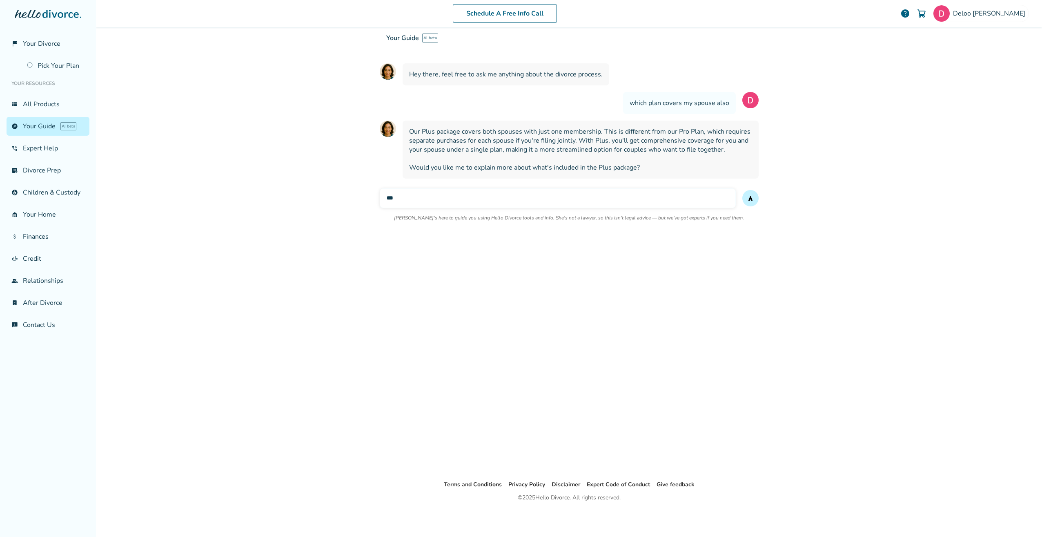
type input "***"
click at [743, 190] on button "send" at bounding box center [751, 198] width 16 height 16
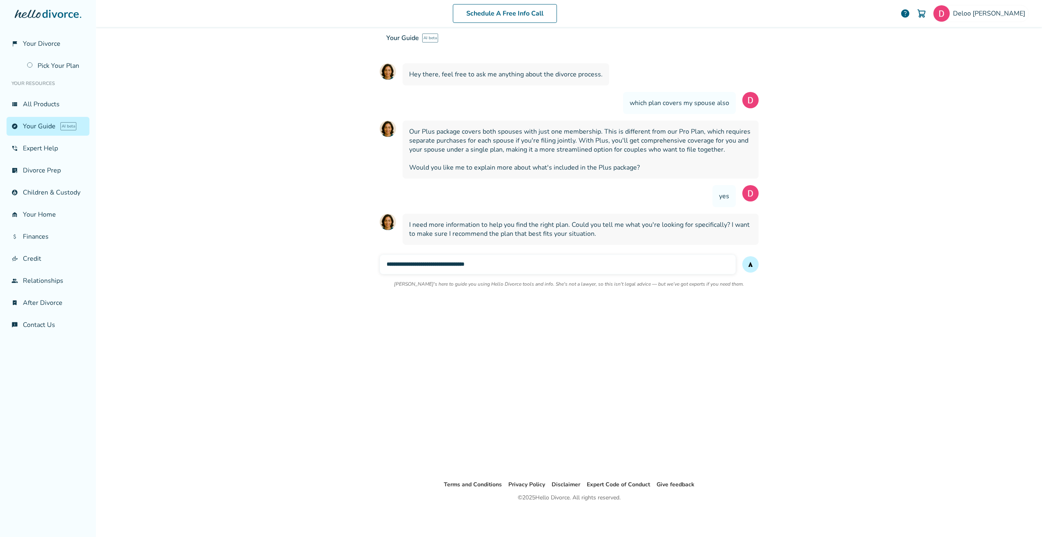
type input "**********"
click at [743, 256] on button "send" at bounding box center [751, 264] width 16 height 16
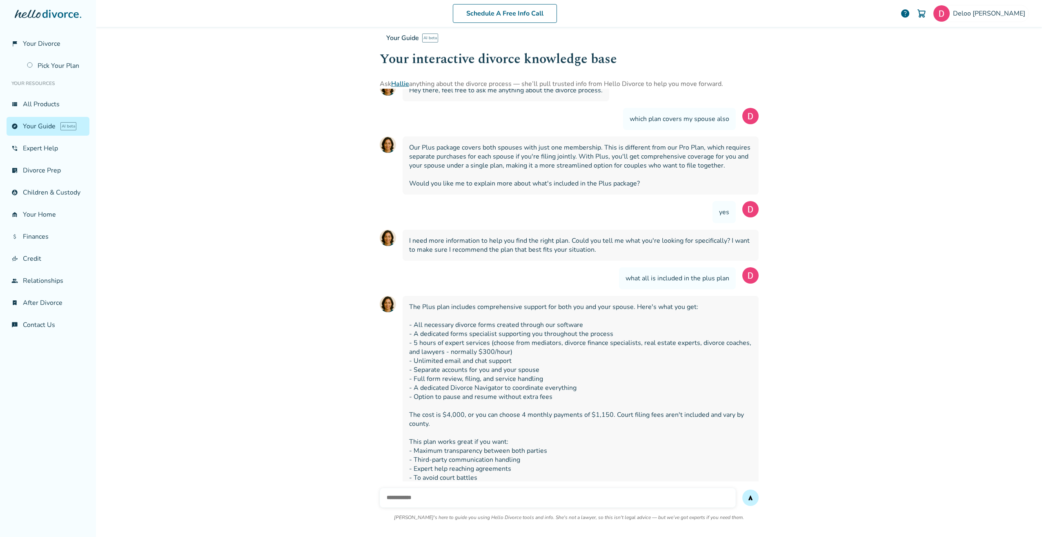
scroll to position [147, 0]
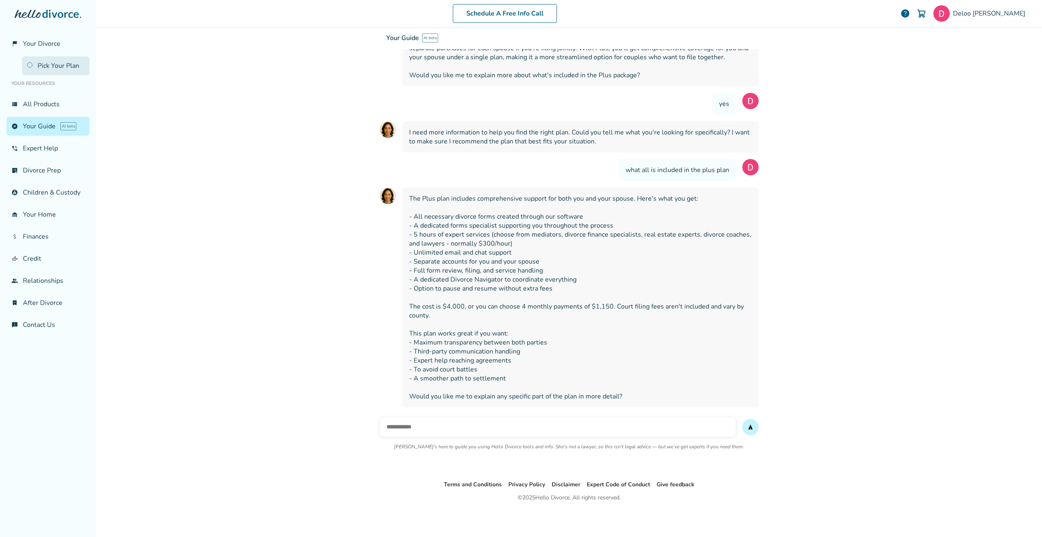
click at [55, 67] on link "Pick Your Plan" at bounding box center [55, 65] width 67 height 19
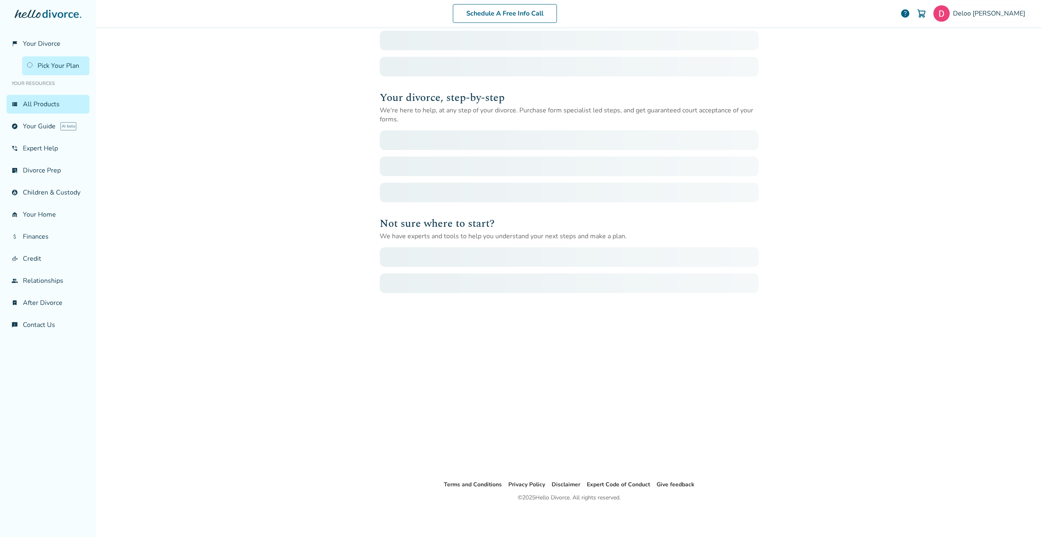
scroll to position [40, 0]
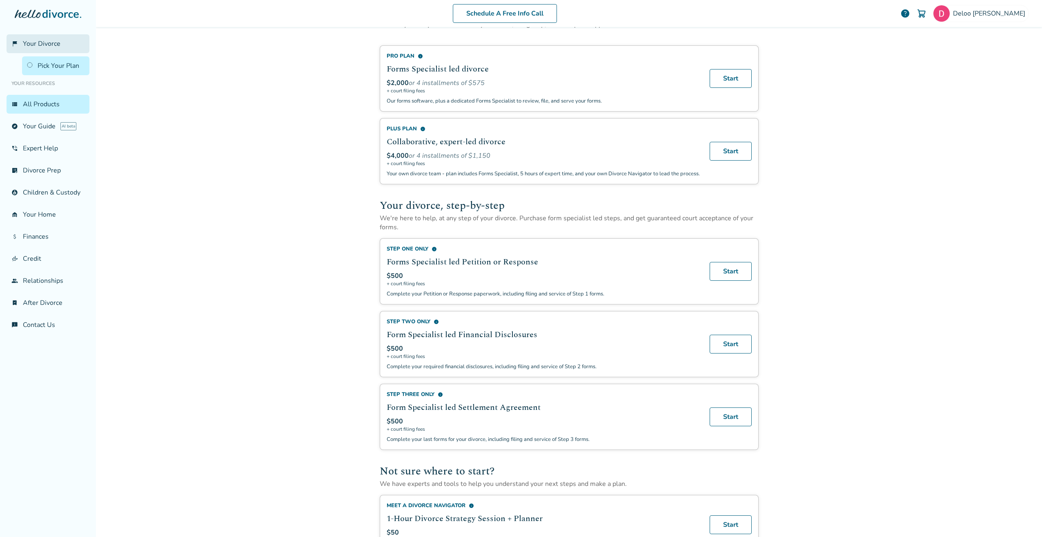
click at [41, 44] on span "Your Divorce" at bounding box center [42, 43] width 38 height 9
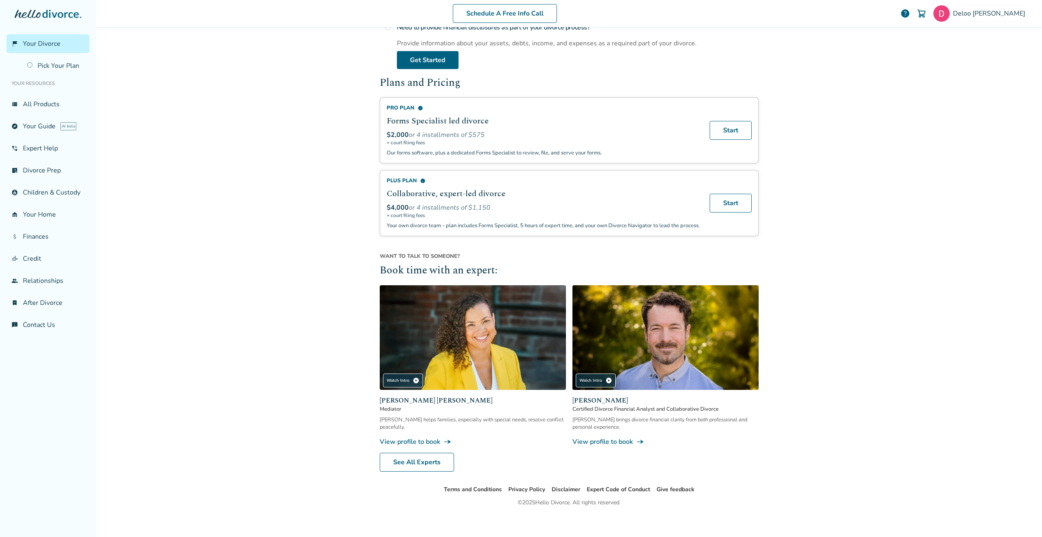
scroll to position [257, 0]
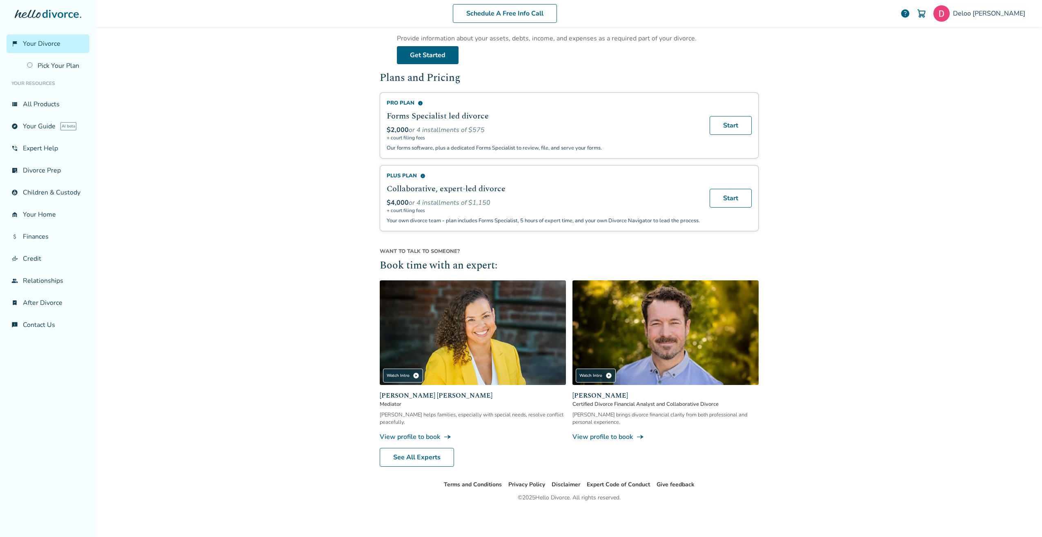
click at [273, 172] on div "Schedule A Free Info Call [PERSON_NAME] help Schedule A Free Call [PERSON_NAME]…" at bounding box center [569, 268] width 946 height 537
click at [406, 99] on div "Pro Plan info" at bounding box center [543, 102] width 313 height 7
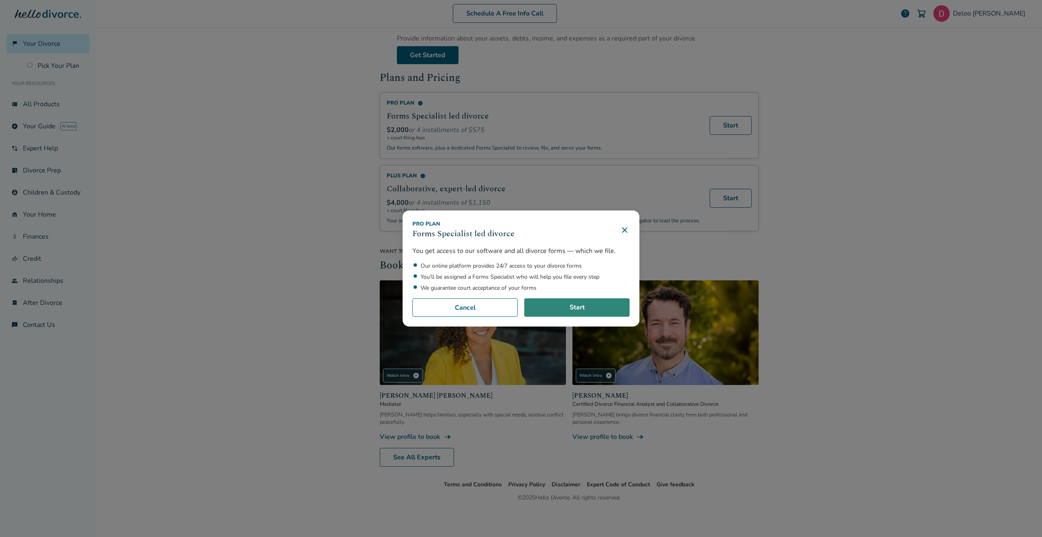
click at [567, 302] on link "Start" at bounding box center [576, 307] width 105 height 19
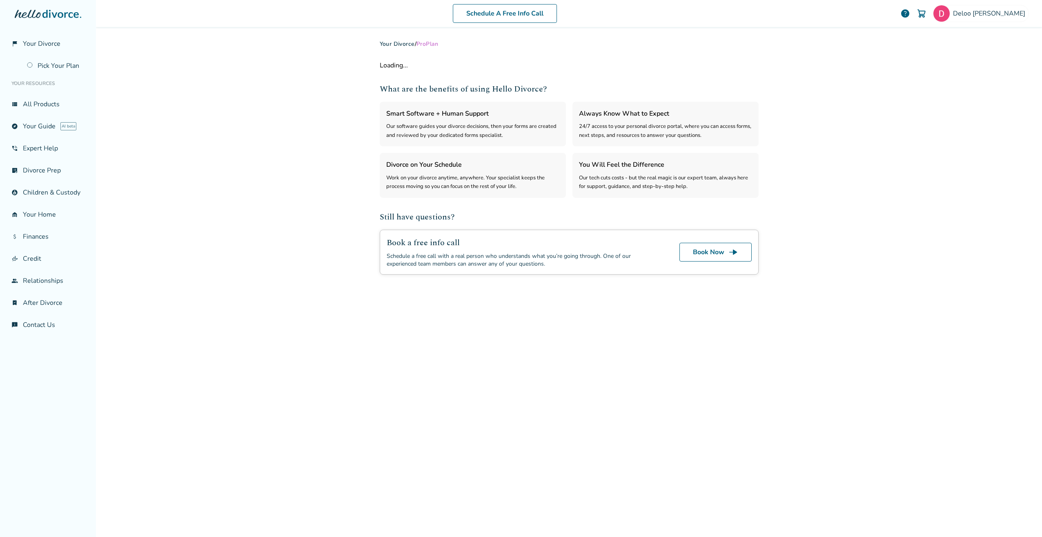
select select "***"
